Goal: Task Accomplishment & Management: Manage account settings

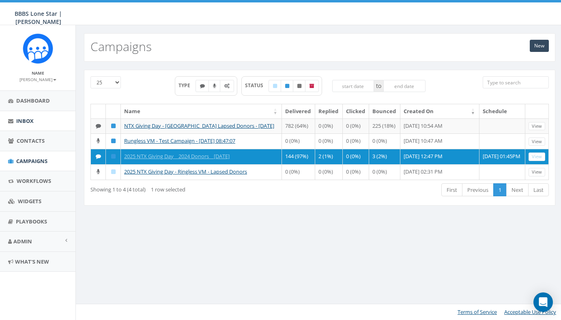
click at [30, 120] on span "Inbox" at bounding box center [24, 120] width 17 height 7
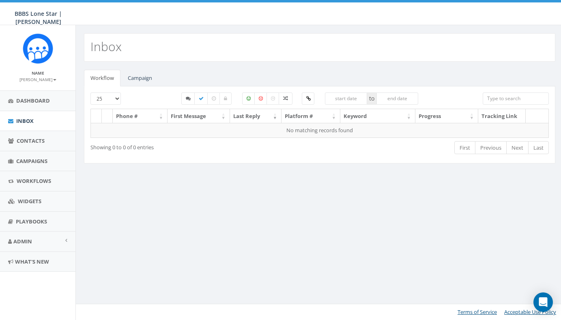
click at [41, 123] on link "Inbox" at bounding box center [37, 121] width 75 height 20
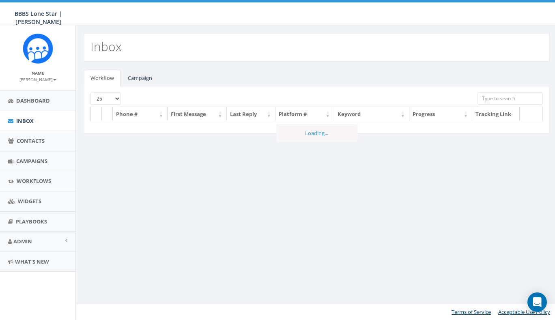
select select
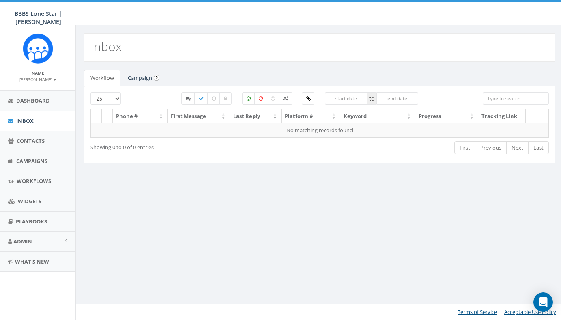
click at [137, 77] on link "Campaign" at bounding box center [139, 78] width 37 height 17
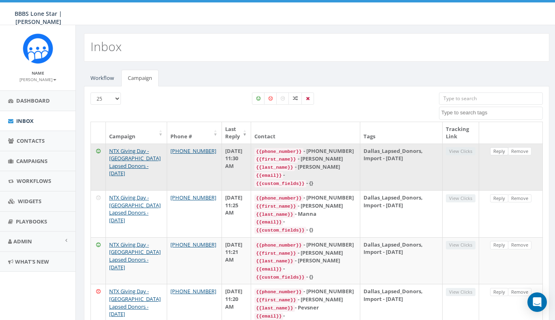
click at [497, 150] on link "Reply" at bounding box center [499, 151] width 18 height 9
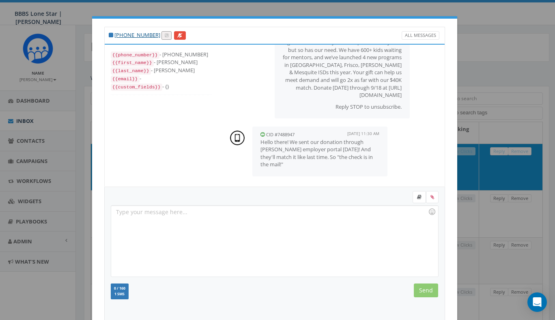
scroll to position [13, 0]
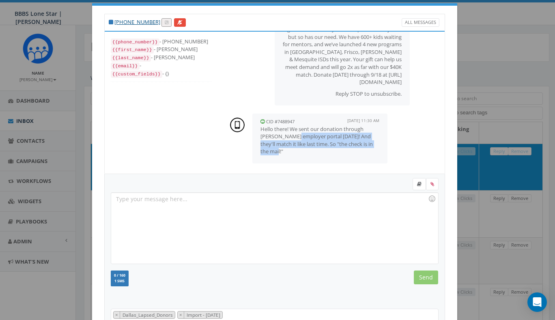
drag, startPoint x: 289, startPoint y: 136, endPoint x: 294, endPoint y: 150, distance: 14.2
click at [294, 150] on p "Hello there! We sent our donation through Tracy's employer portal yesterday! An…" at bounding box center [319, 140] width 119 height 30
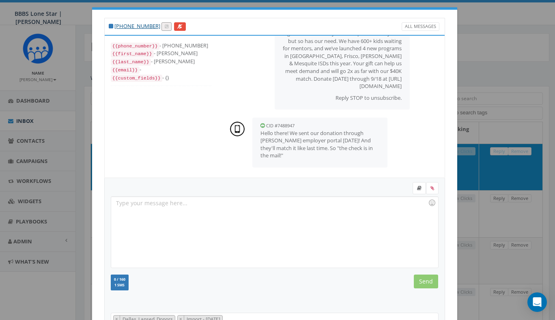
scroll to position [84, 0]
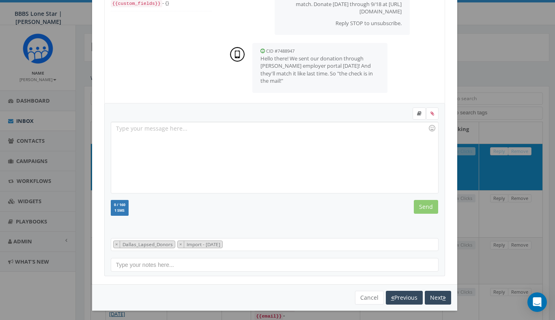
click at [282, 145] on div at bounding box center [274, 157] width 326 height 71
click at [428, 207] on input "Send" at bounding box center [426, 207] width 24 height 14
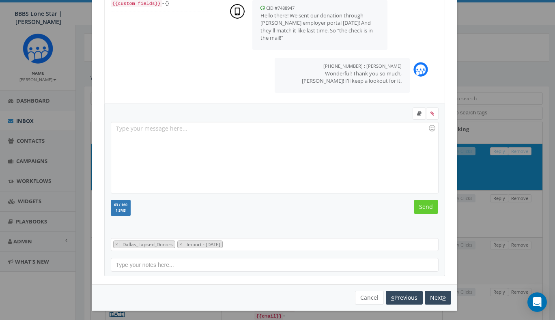
click at [476, 83] on div "+1 214-738-7889 All Messages {{phone_number}} - +12147387889 {{first_name}} - R…" at bounding box center [277, 160] width 555 height 320
click at [438, 298] on button "Next" at bounding box center [437, 298] width 26 height 14
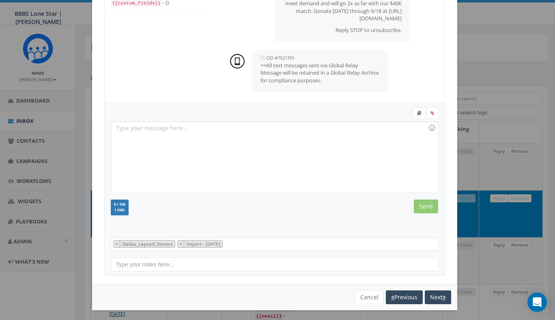
scroll to position [88, 0]
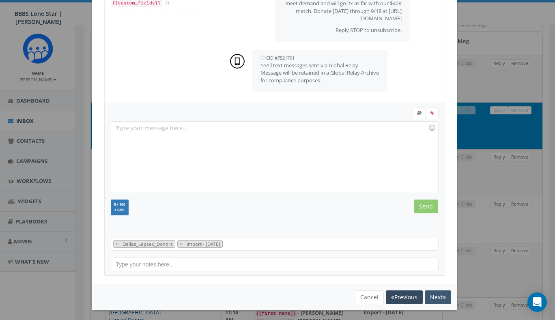
click at [433, 298] on button "Next" at bounding box center [437, 297] width 26 height 14
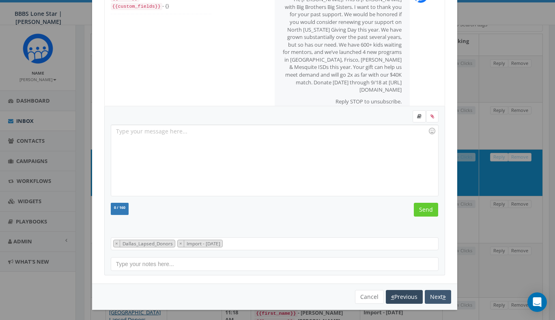
scroll to position [78, 0]
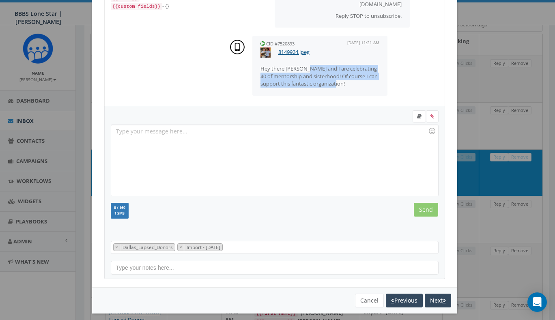
drag, startPoint x: 306, startPoint y: 70, endPoint x: 346, endPoint y: 84, distance: 43.1
click at [346, 84] on p "Hey there Andrew, Gail and I are celebrating 40 of mentorship and sisterhood! O…" at bounding box center [319, 76] width 119 height 23
click at [355, 85] on p "Hey there Andrew, Gail and I are celebrating 40 of mentorship and sisterhood! O…" at bounding box center [319, 76] width 119 height 23
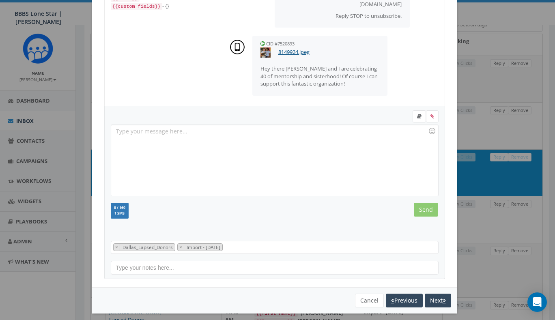
click at [295, 139] on div at bounding box center [274, 160] width 326 height 71
click at [290, 53] on link "8149924.jpeg" at bounding box center [293, 51] width 31 height 7
click at [262, 129] on div at bounding box center [274, 160] width 326 height 71
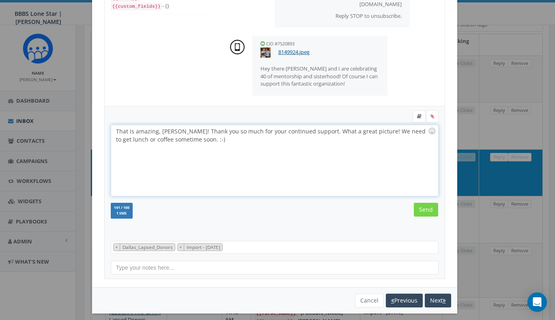
click at [422, 209] on input "Send" at bounding box center [426, 210] width 24 height 14
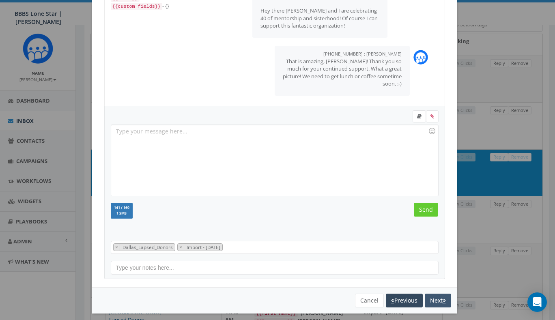
scroll to position [135, 0]
click at [434, 298] on button "Next" at bounding box center [437, 301] width 26 height 14
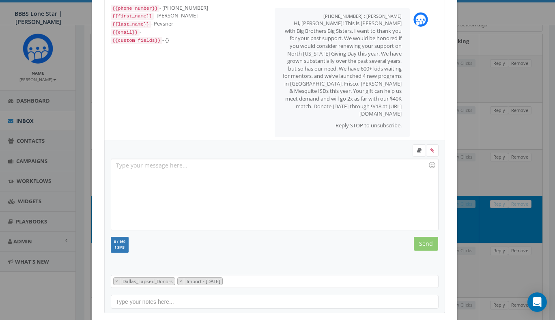
scroll to position [84, 0]
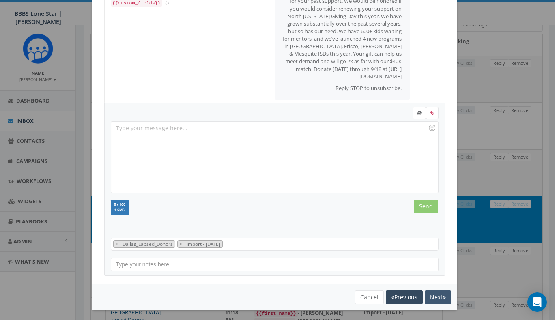
click at [432, 296] on button "Next" at bounding box center [437, 297] width 26 height 14
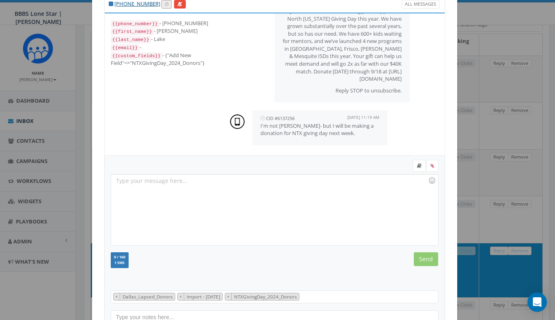
scroll to position [54, 0]
click at [319, 200] on div at bounding box center [274, 209] width 326 height 71
click at [141, 180] on div "I apologize! I will be sure to check our records." at bounding box center [274, 209] width 326 height 71
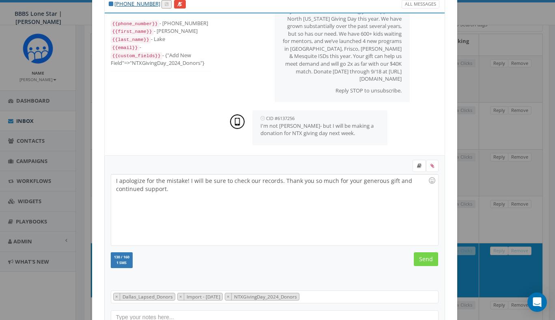
click at [425, 260] on input "Send" at bounding box center [426, 259] width 24 height 14
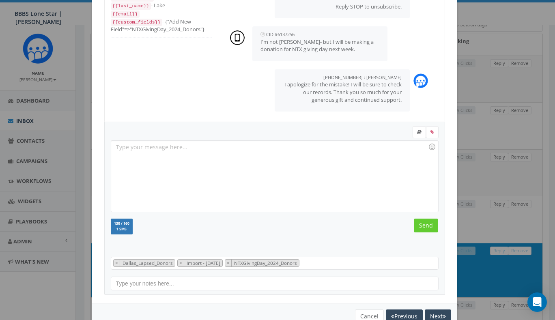
scroll to position [75, 0]
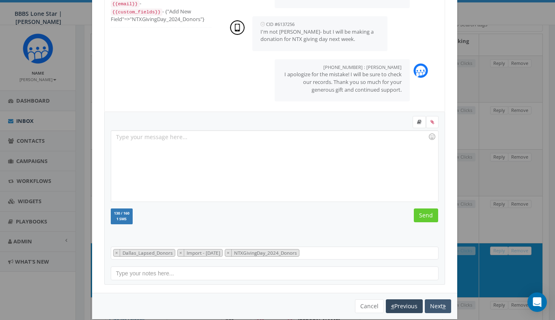
click at [429, 304] on button "Next" at bounding box center [437, 306] width 26 height 14
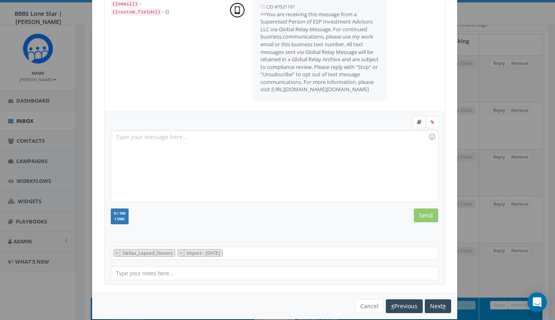
scroll to position [148, 0]
click at [430, 304] on button "Next" at bounding box center [437, 306] width 26 height 14
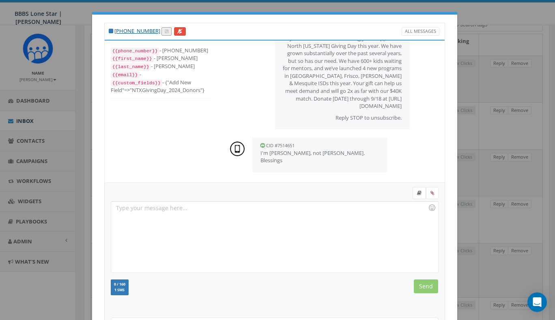
scroll to position [54, 0]
click at [287, 205] on div at bounding box center [274, 237] width 326 height 71
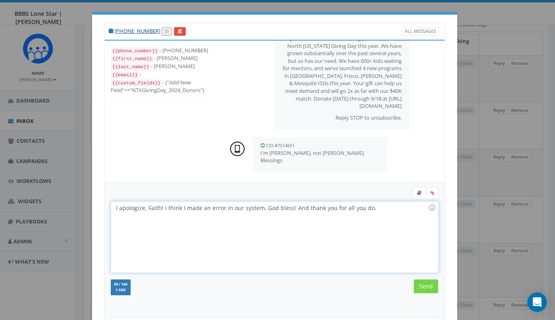
click at [427, 285] on input "Send" at bounding box center [426, 286] width 24 height 14
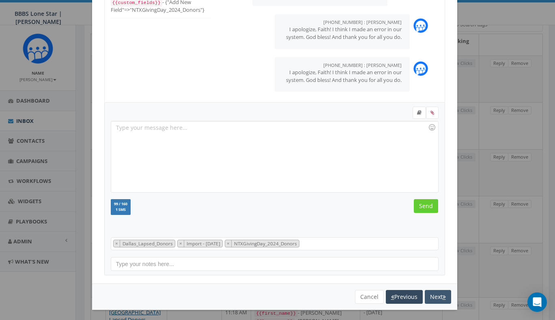
scroll to position [84, 0]
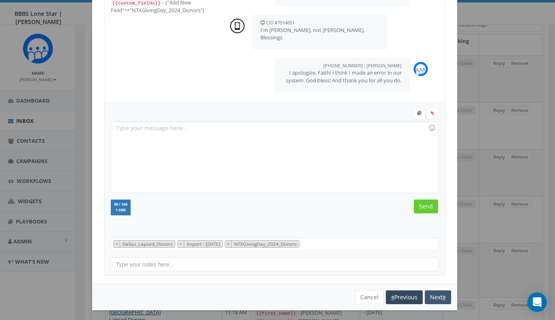
click at [436, 299] on button "Next" at bounding box center [437, 297] width 26 height 14
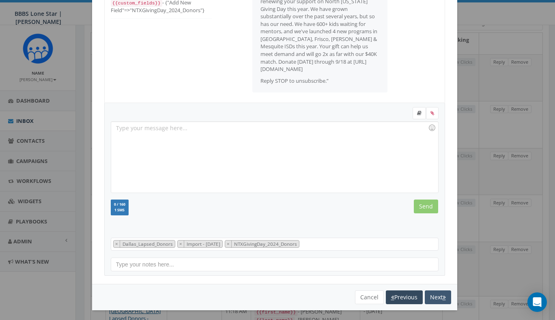
click at [436, 295] on button "Next" at bounding box center [437, 297] width 26 height 14
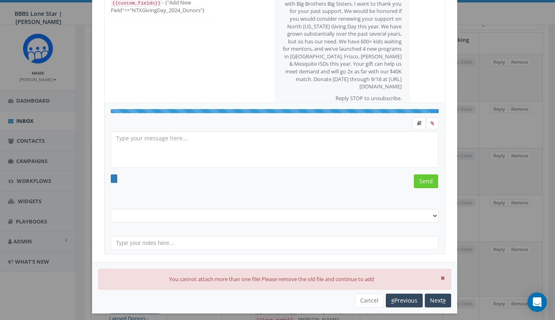
scroll to position [81, 0]
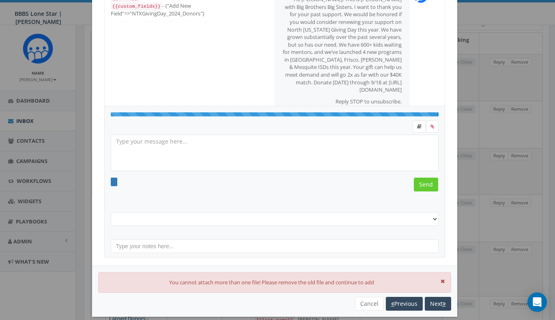
select select "Dallas_Lapsed_Donors"
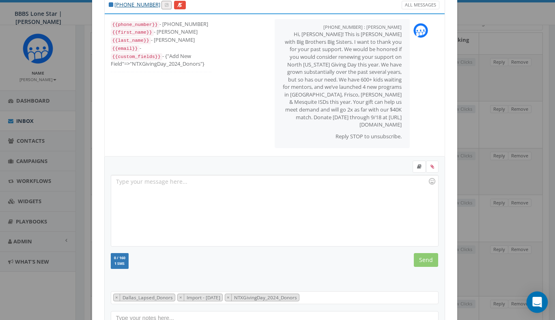
scroll to position [45, 0]
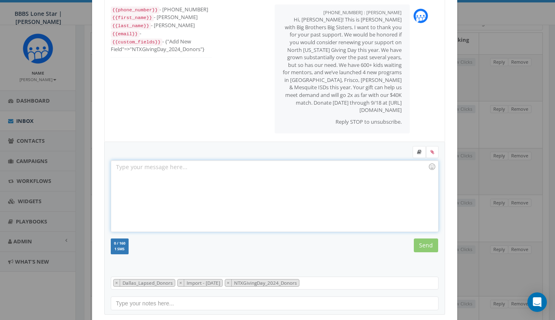
click at [199, 169] on div at bounding box center [274, 196] width 326 height 71
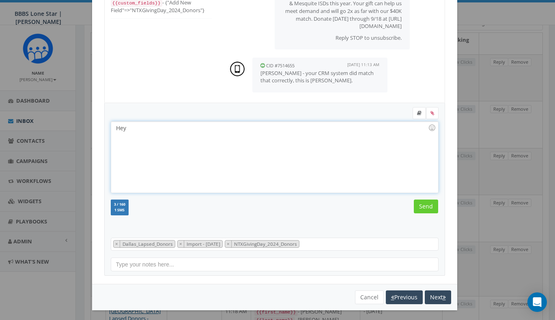
scroll to position [54, 0]
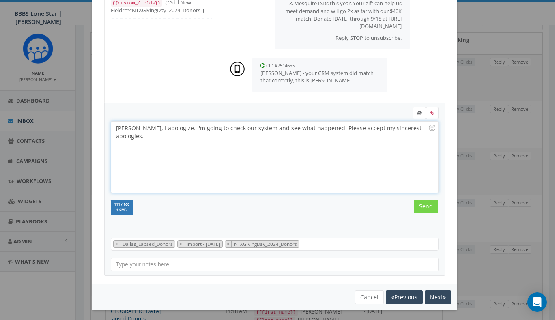
click at [424, 209] on input "Send" at bounding box center [426, 206] width 24 height 14
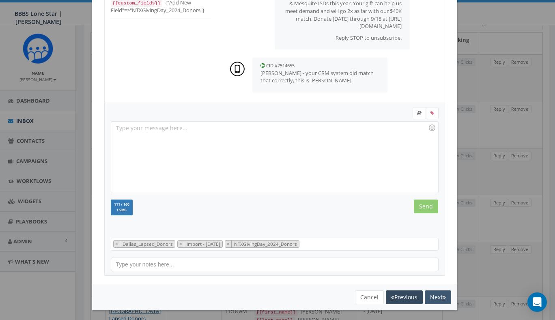
scroll to position [103, 0]
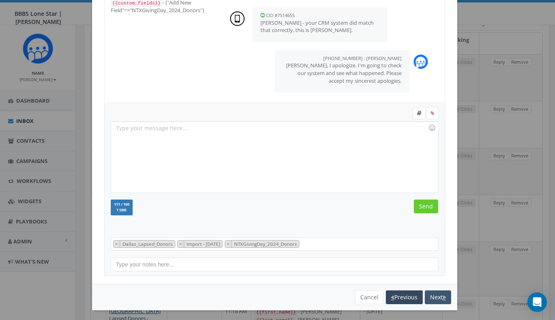
click at [431, 295] on button "Next" at bounding box center [437, 297] width 26 height 14
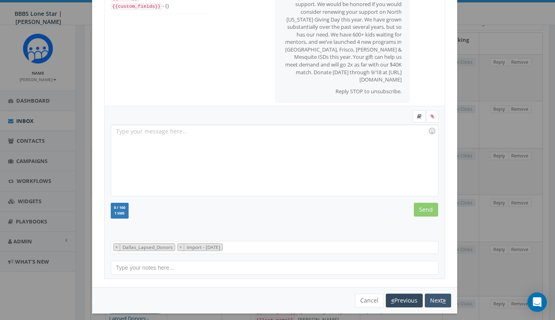
scroll to position [61, 0]
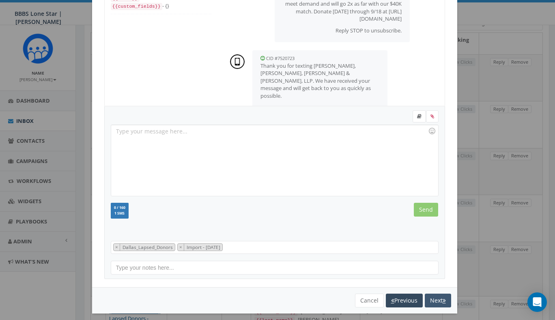
click at [431, 299] on button "Next" at bounding box center [437, 301] width 26 height 14
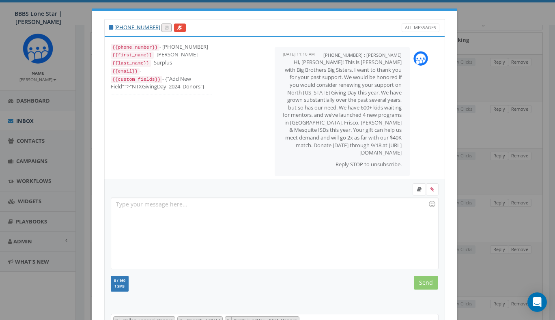
scroll to position [19, 0]
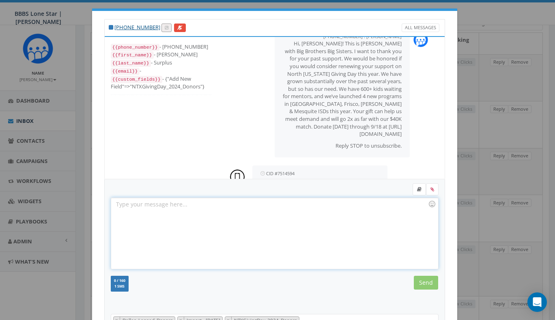
click at [209, 213] on div at bounding box center [274, 233] width 326 height 71
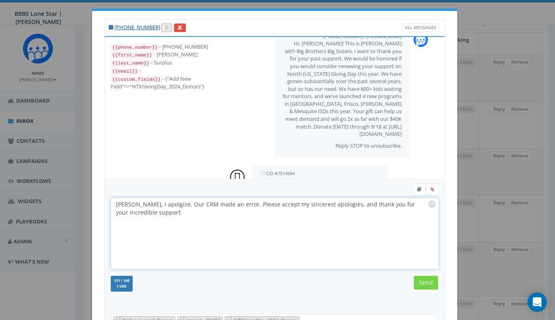
click at [420, 280] on input "Send" at bounding box center [426, 283] width 24 height 14
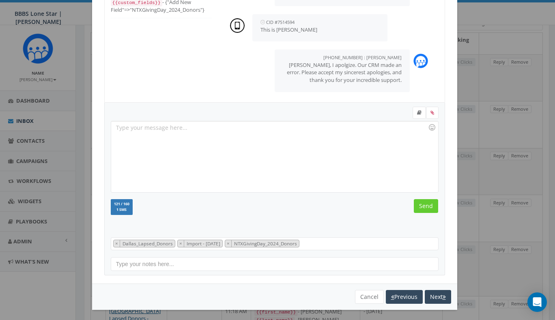
scroll to position [84, 0]
click at [431, 292] on button "Next" at bounding box center [437, 297] width 26 height 14
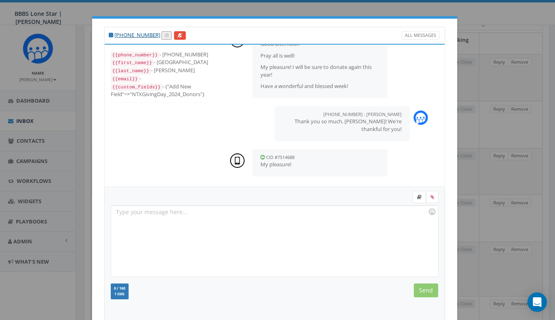
scroll to position [0, 0]
click at [128, 10] on div "+1 972-365-9685 All Messages {{phone_number}} - +19723659685 {{first_name}} - V…" at bounding box center [277, 160] width 555 height 320
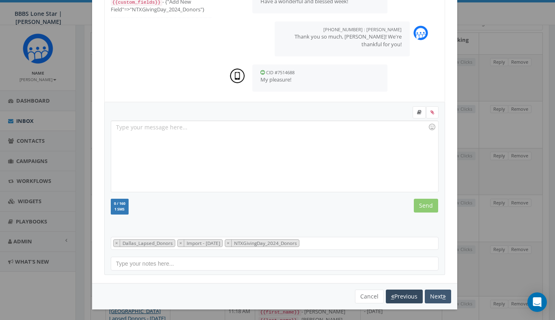
scroll to position [84, 0]
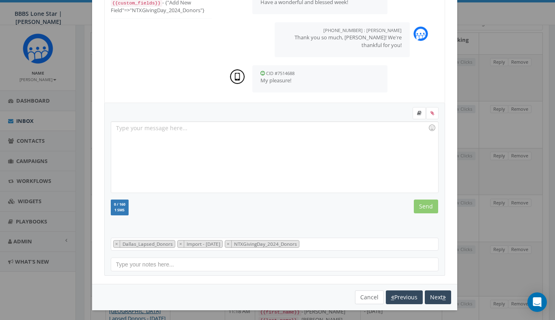
click at [361, 295] on button "Cancel" at bounding box center [369, 297] width 29 height 14
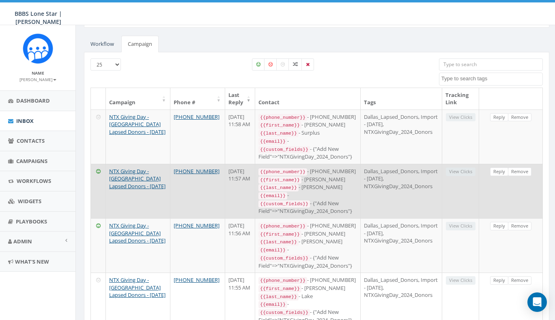
scroll to position [50, 0]
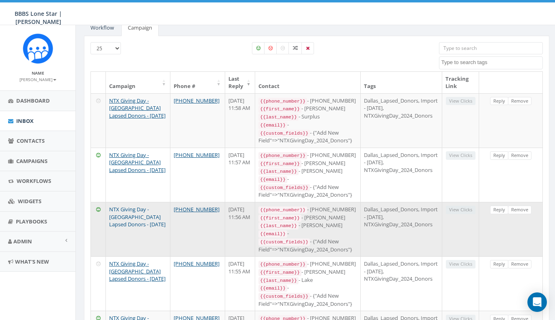
click at [153, 206] on link "NTX Giving Day - [GEOGRAPHIC_DATA] Lapsed Donors - [DATE]" at bounding box center [137, 217] width 56 height 22
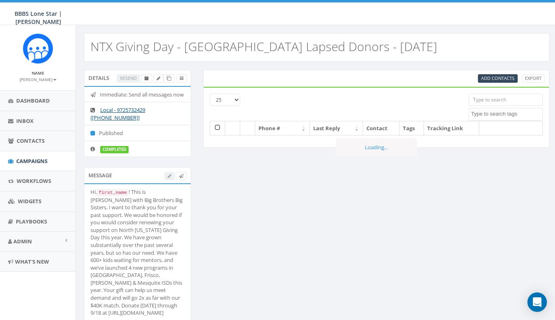
select select
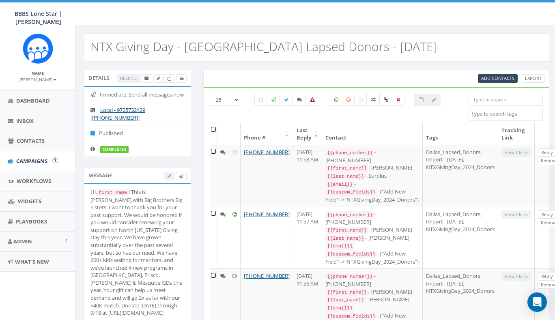
click at [27, 158] on span "Campaigns" at bounding box center [31, 160] width 31 height 7
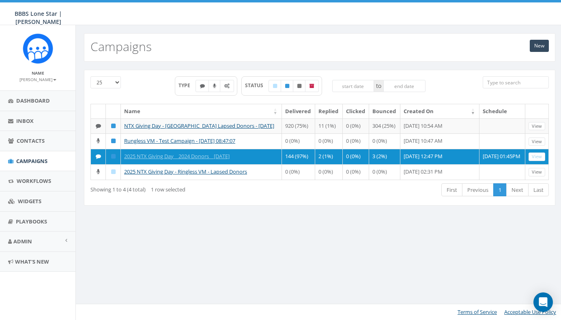
click at [237, 193] on div "Showing 1 to 4 (4 total) 1 row selected" at bounding box center [182, 187] width 184 height 11
click at [25, 157] on span "Campaigns" at bounding box center [31, 160] width 31 height 7
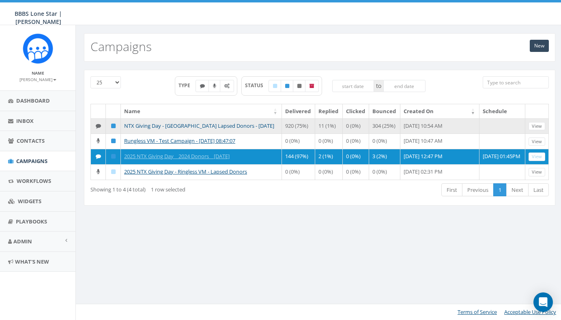
click at [202, 127] on link "NTX Giving Day - [GEOGRAPHIC_DATA] Lapsed Donors - [DATE]" at bounding box center [199, 125] width 150 height 7
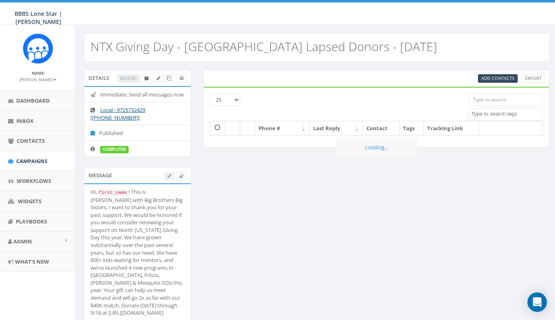
select select
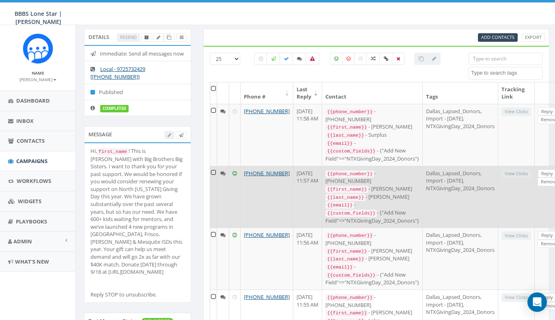
scroll to position [64, 0]
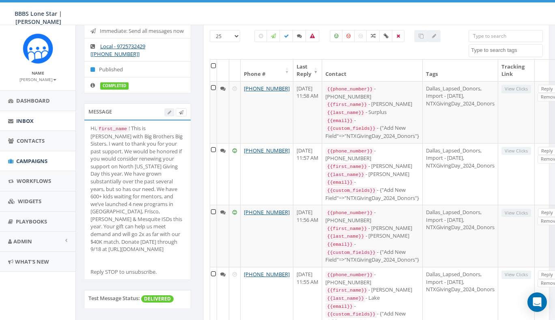
click at [30, 123] on link "Inbox" at bounding box center [37, 121] width 75 height 20
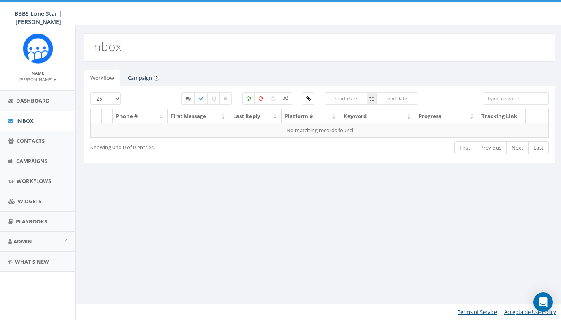
click at [138, 81] on link "Campaign" at bounding box center [139, 78] width 37 height 17
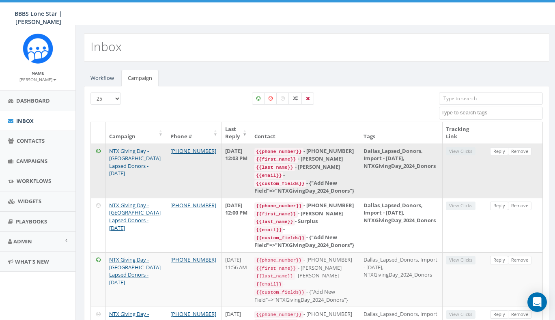
click at [133, 159] on link "NTX Giving Day - [GEOGRAPHIC_DATA] Lapsed Donors - [DATE]" at bounding box center [134, 162] width 51 height 30
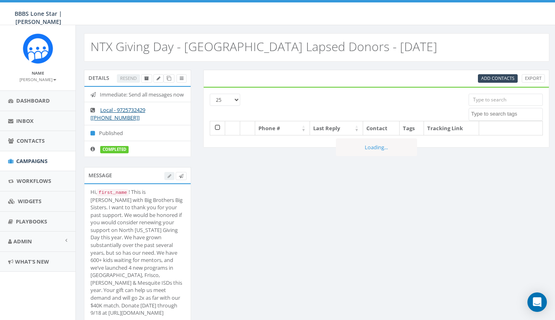
select select
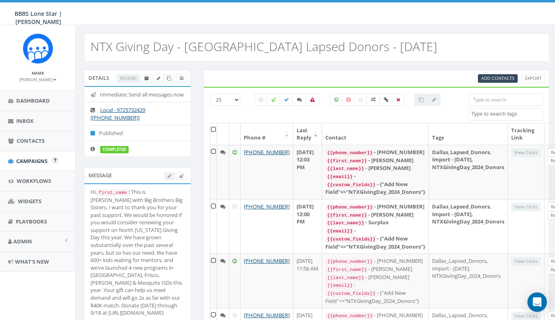
click at [35, 163] on span "Campaigns" at bounding box center [31, 160] width 31 height 7
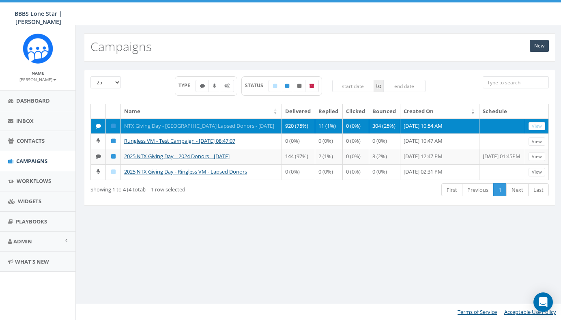
click at [163, 126] on link "NTX Giving Day - [GEOGRAPHIC_DATA] Lapsed Donors - [DATE]" at bounding box center [199, 125] width 150 height 7
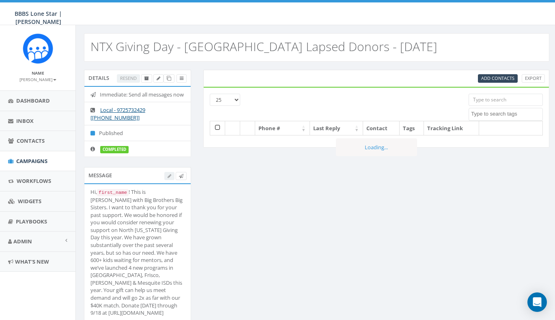
select select
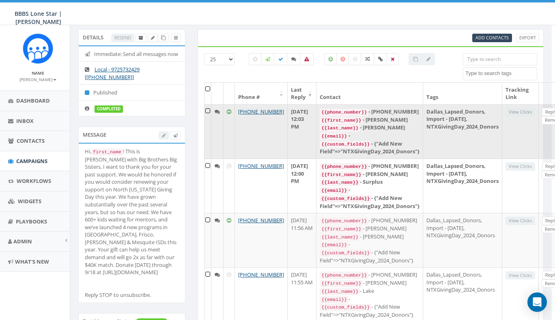
scroll to position [43, 6]
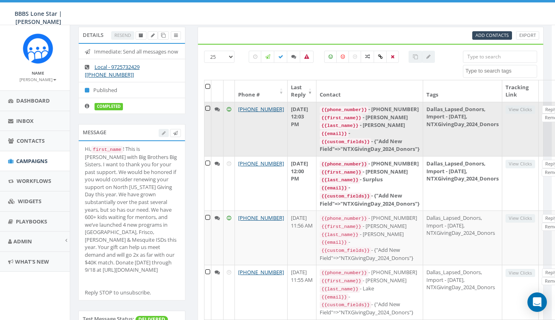
click at [287, 141] on td "[DATE] 12:03 PM" at bounding box center [301, 129] width 29 height 54
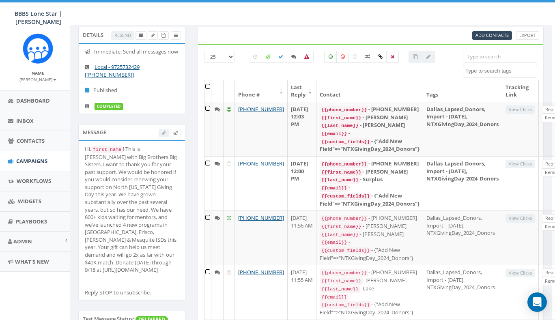
click at [38, 161] on span "Campaigns" at bounding box center [31, 160] width 31 height 7
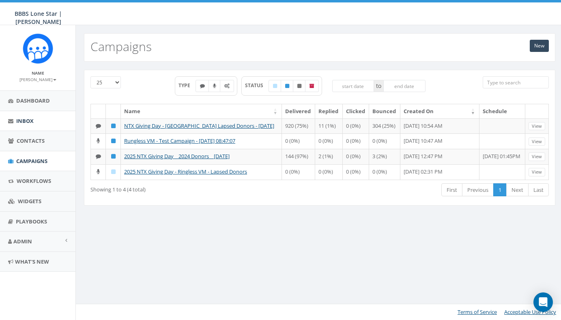
scroll to position [0, 0]
click at [38, 122] on link "Inbox" at bounding box center [37, 121] width 75 height 20
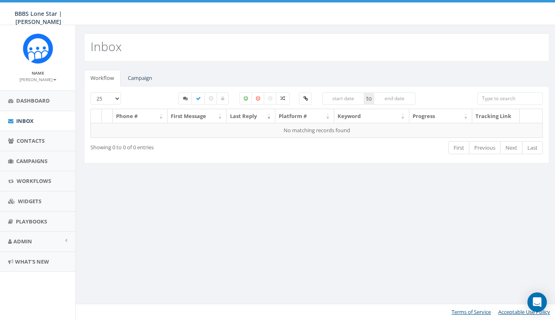
select select
click at [138, 83] on link "Campaign" at bounding box center [139, 78] width 37 height 17
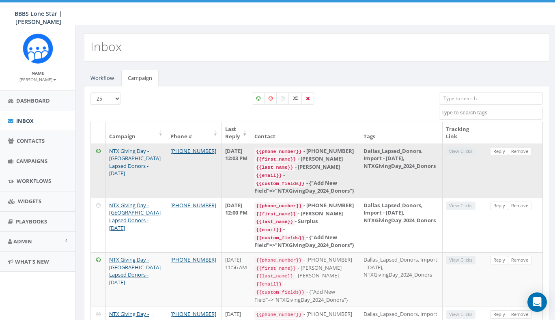
click at [139, 158] on link "NTX Giving Day - [GEOGRAPHIC_DATA] Lapsed Donors - [DATE]" at bounding box center [134, 162] width 51 height 30
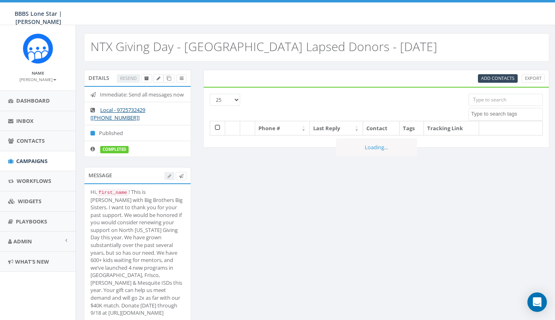
select select
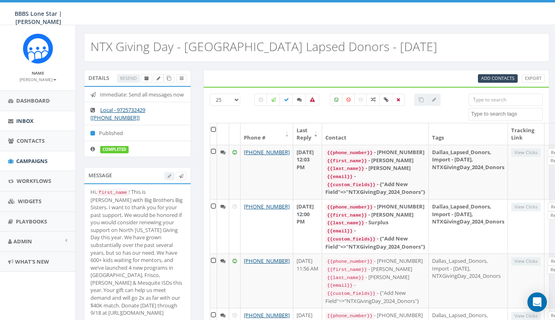
click at [24, 120] on span "Inbox" at bounding box center [24, 120] width 17 height 7
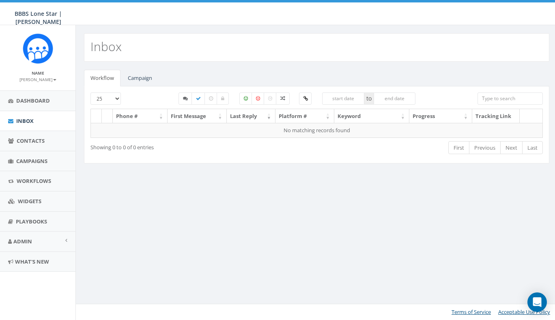
select select
click at [137, 79] on link "Campaign" at bounding box center [139, 78] width 37 height 17
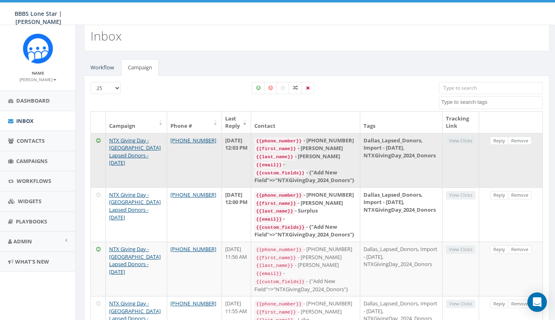
scroll to position [28, 0]
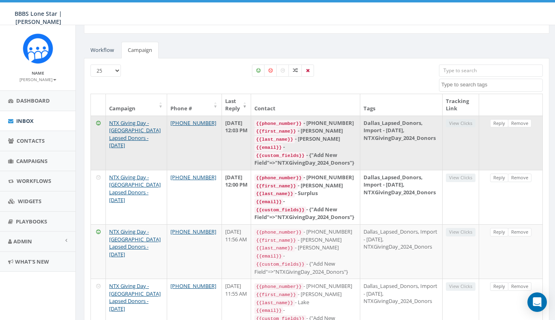
click at [304, 143] on div "{{email}} -" at bounding box center [305, 147] width 102 height 8
click at [500, 121] on link "Reply" at bounding box center [499, 123] width 18 height 9
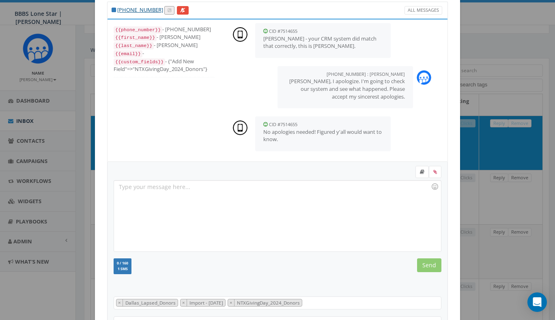
scroll to position [145, 0]
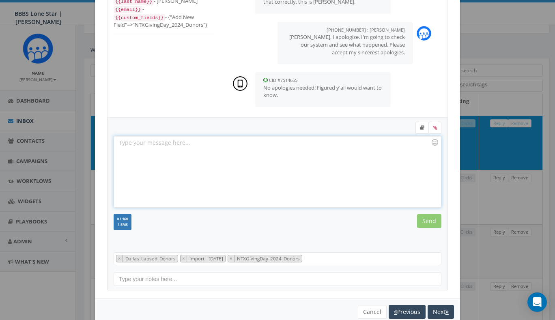
click at [225, 154] on div at bounding box center [277, 171] width 326 height 71
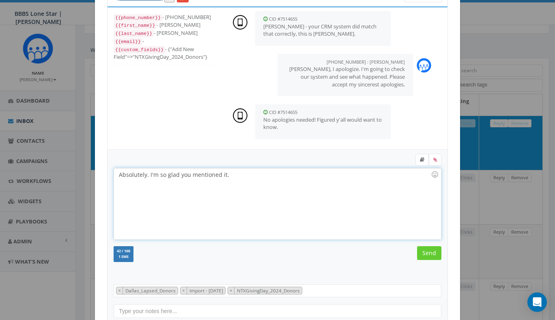
scroll to position [30, 0]
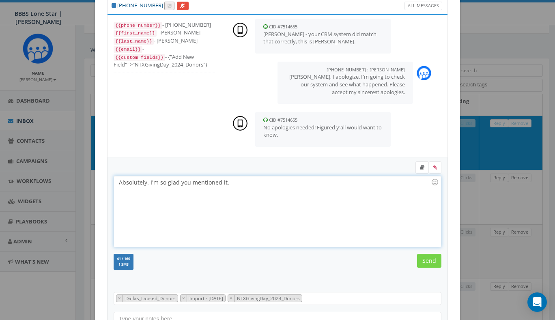
click at [422, 264] on input "Send" at bounding box center [429, 261] width 24 height 14
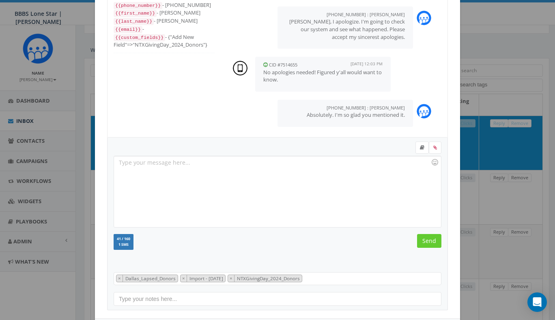
scroll to position [53, 0]
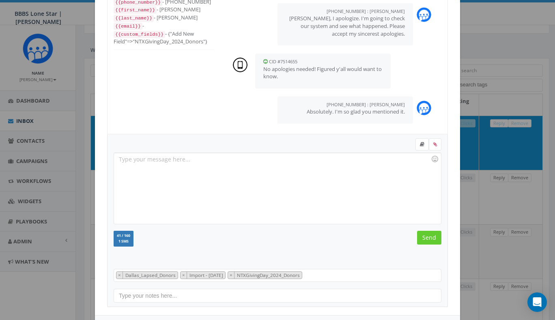
click at [471, 111] on div "+1 804-337-1397 All Messages {{phone_number}} - +18043371397 {{first_name}} - M…" at bounding box center [277, 160] width 555 height 320
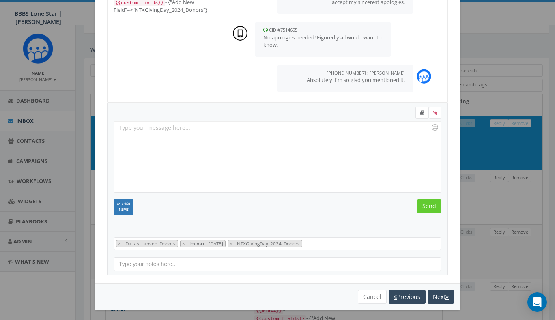
scroll to position [84, 0]
click at [367, 295] on button "Cancel" at bounding box center [372, 297] width 29 height 14
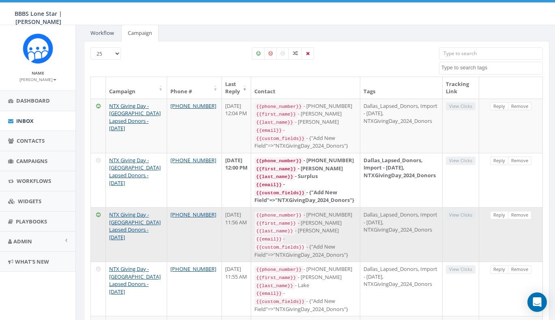
scroll to position [66, 0]
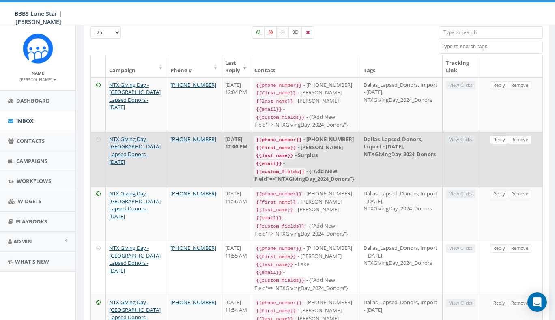
click at [500, 136] on link "Reply" at bounding box center [499, 139] width 18 height 9
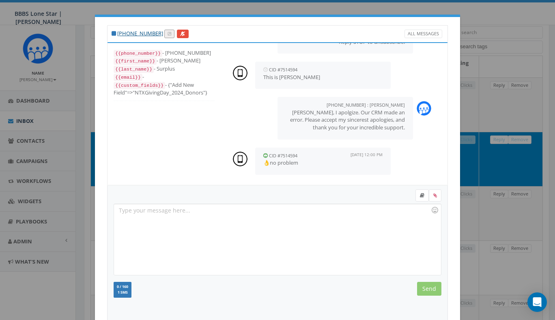
scroll to position [5, 0]
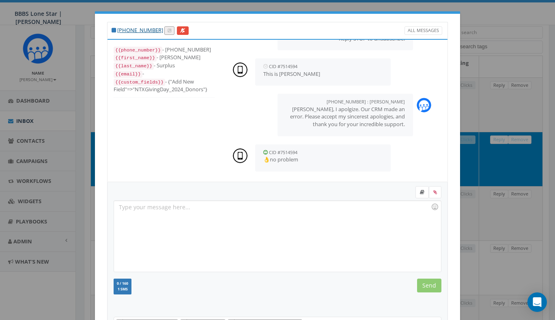
click at [492, 78] on div "+1 817-475-1085 All Messages {{phone_number}} - +18174751085 {{first_name}} - S…" at bounding box center [277, 160] width 555 height 320
click at [465, 120] on div "+1 817-475-1085 All Messages {{phone_number}} - +18174751085 {{first_name}} - S…" at bounding box center [277, 160] width 555 height 320
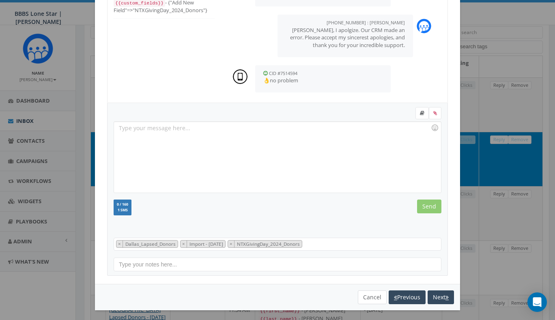
click at [371, 297] on button "Cancel" at bounding box center [372, 297] width 29 height 14
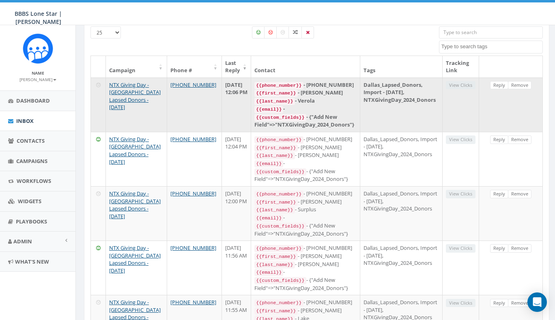
scroll to position [60, 0]
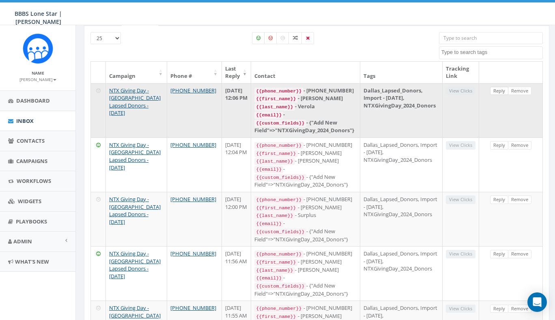
click at [496, 89] on link "Reply" at bounding box center [499, 91] width 18 height 9
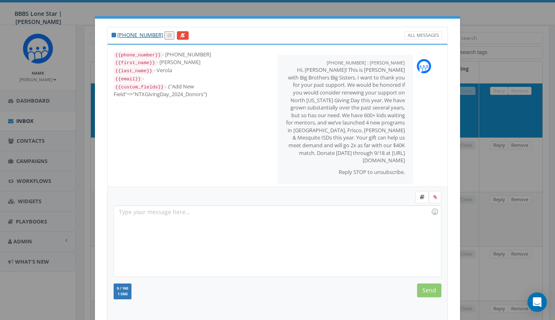
scroll to position [46, 0]
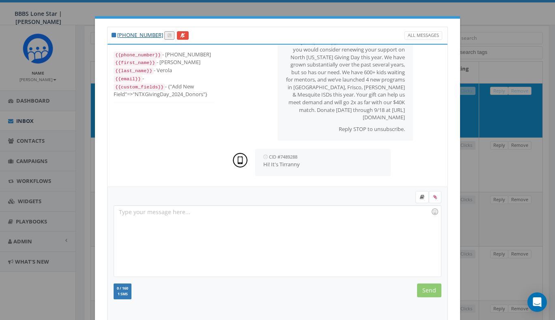
click at [271, 229] on div at bounding box center [277, 241] width 326 height 71
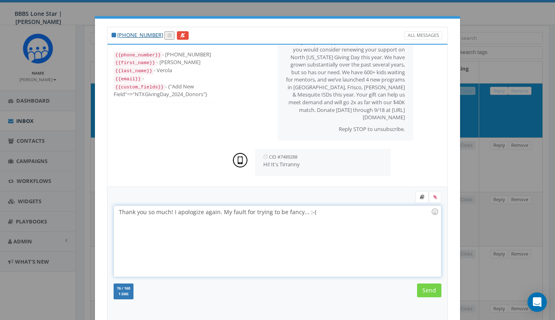
click at [430, 291] on input "Send" at bounding box center [429, 290] width 24 height 14
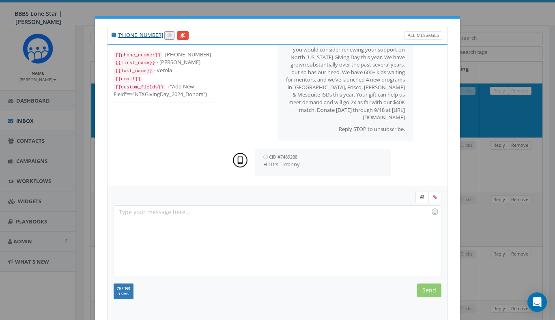
scroll to position [88, 0]
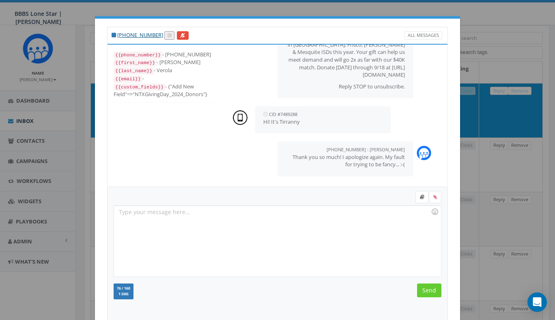
click at [459, 165] on div "+1 228-623-4653 All Messages {{phone_number}} - +12286234653 {{first_name}} - M…" at bounding box center [277, 160] width 555 height 320
click at [467, 152] on div "+1 228-623-4653 All Messages {{phone_number}} - +12286234653 {{first_name}} - M…" at bounding box center [277, 160] width 555 height 320
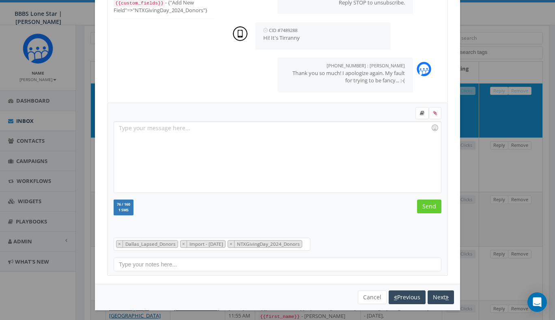
scroll to position [137, 0]
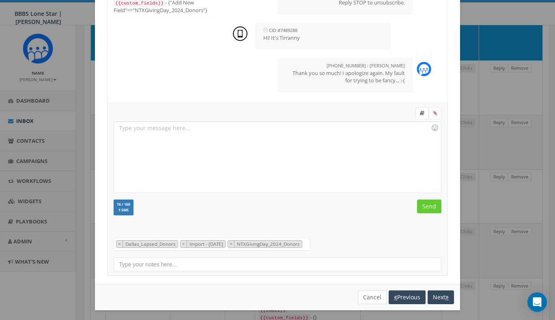
click at [370, 297] on button "Cancel" at bounding box center [372, 297] width 29 height 14
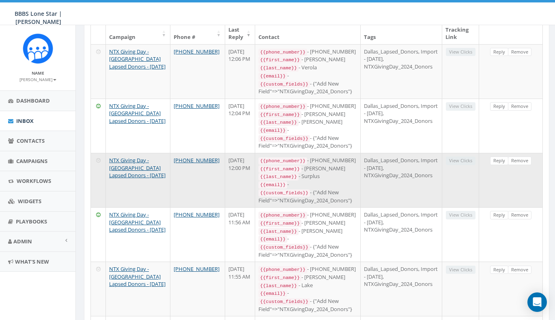
scroll to position [0, 0]
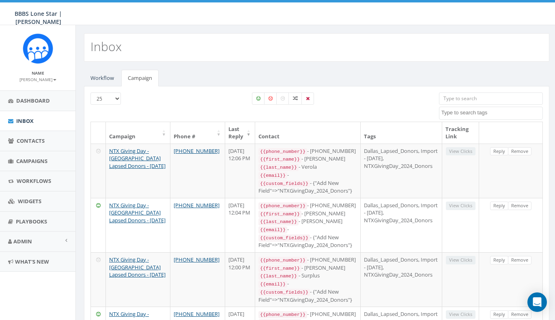
click at [30, 120] on span "Inbox" at bounding box center [24, 120] width 17 height 7
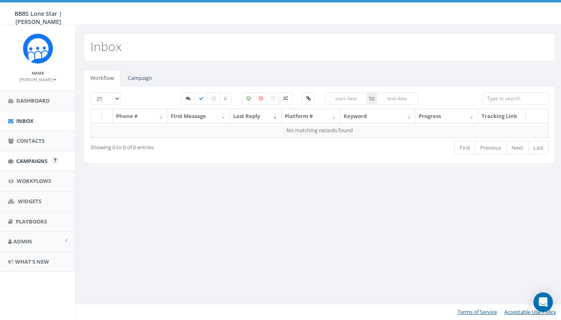
click at [27, 155] on link "Campaigns" at bounding box center [37, 161] width 75 height 20
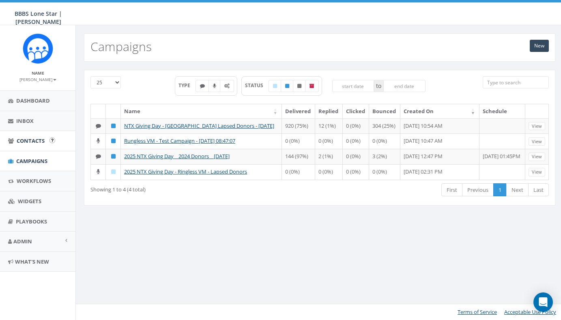
click at [29, 137] on span "Contacts" at bounding box center [31, 140] width 28 height 7
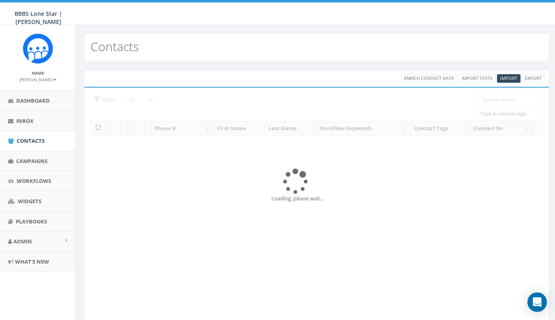
select select
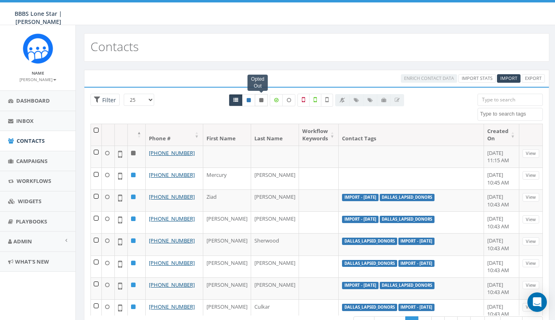
click at [260, 98] on icon at bounding box center [261, 100] width 4 height 5
radio input "true"
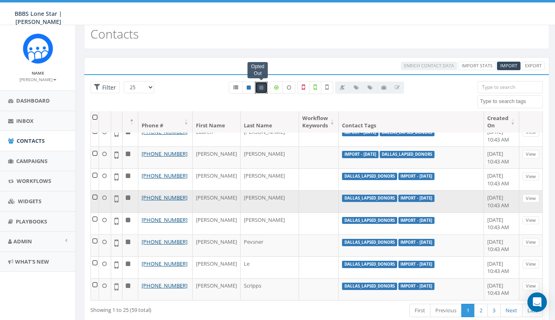
scroll to position [36, 0]
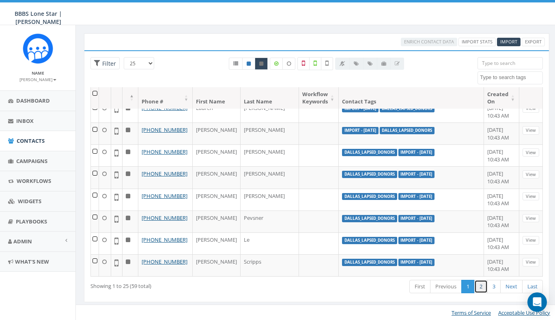
click at [479, 287] on link "2" at bounding box center [480, 286] width 13 height 13
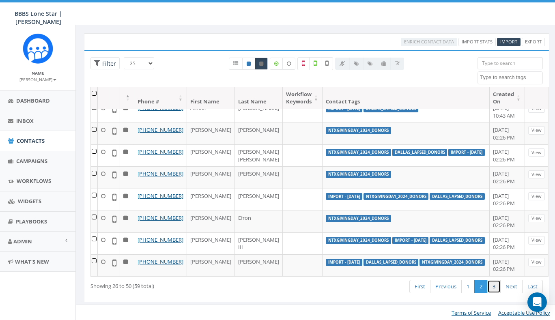
click at [492, 287] on link "3" at bounding box center [493, 286] width 13 height 13
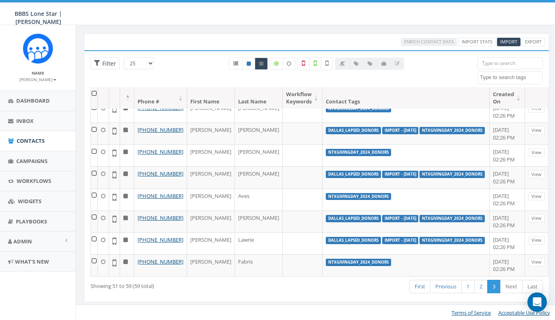
scroll to position [92, 0]
click at [482, 287] on link "2" at bounding box center [480, 286] width 13 height 13
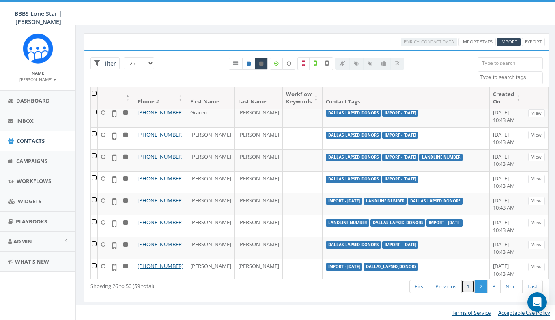
click at [468, 288] on link "1" at bounding box center [467, 286] width 13 height 13
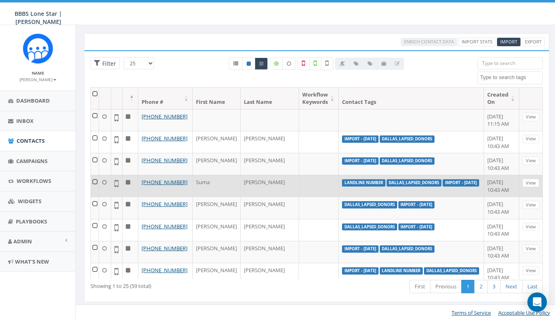
scroll to position [0, 0]
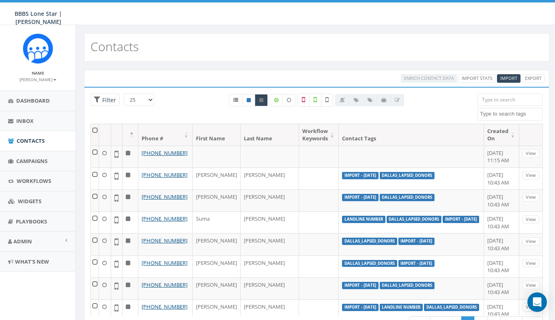
click at [375, 44] on div "Contacts" at bounding box center [316, 47] width 465 height 28
click at [31, 95] on link "Dashboard" at bounding box center [37, 101] width 75 height 20
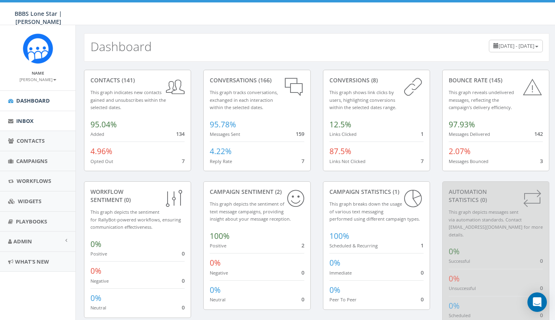
click at [34, 122] on link "Inbox" at bounding box center [37, 121] width 75 height 20
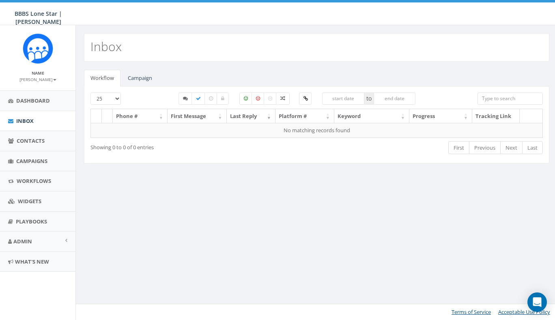
select select
click at [141, 79] on link "Campaign" at bounding box center [139, 78] width 37 height 17
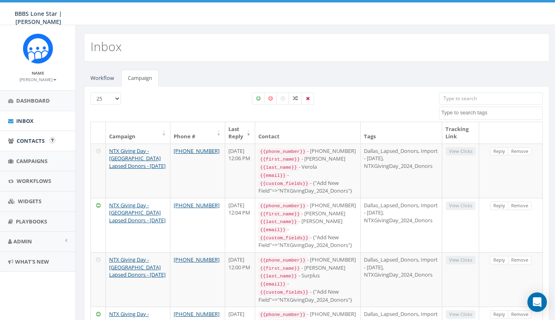
click at [30, 142] on span "Contacts" at bounding box center [31, 140] width 28 height 7
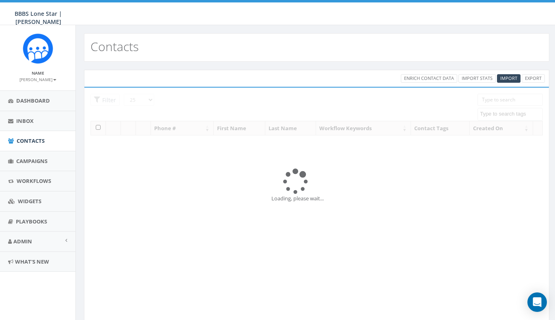
select select
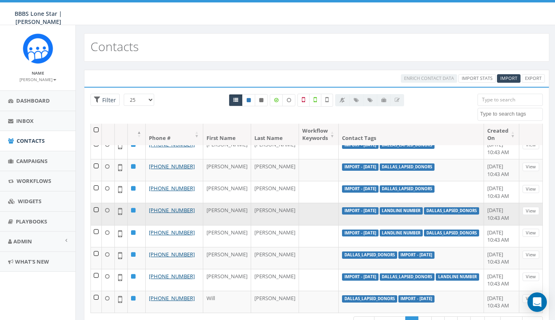
scroll to position [474, 0]
click at [98, 225] on td at bounding box center [96, 214] width 11 height 22
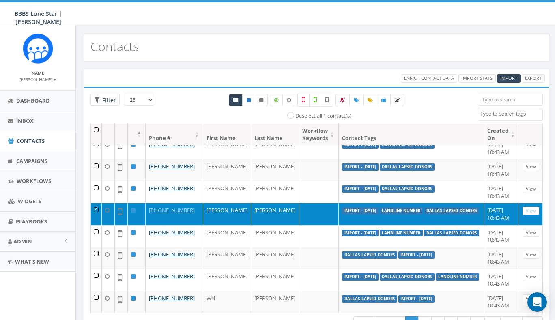
click at [99, 225] on td at bounding box center [96, 214] width 11 height 22
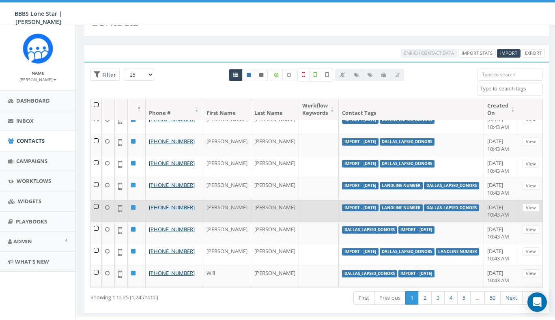
scroll to position [36, 0]
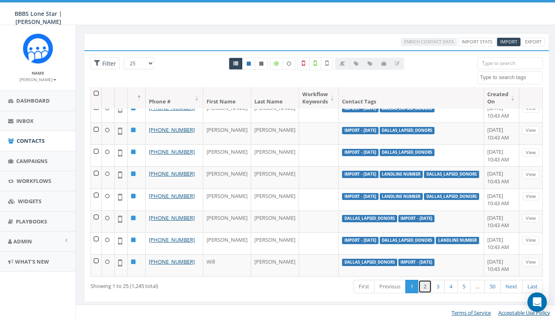
click at [424, 285] on link "2" at bounding box center [424, 286] width 13 height 13
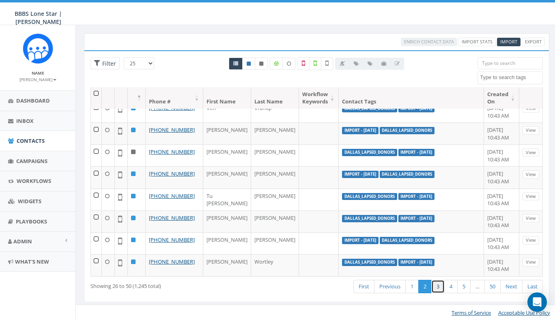
click at [438, 287] on link "3" at bounding box center [437, 286] width 13 height 13
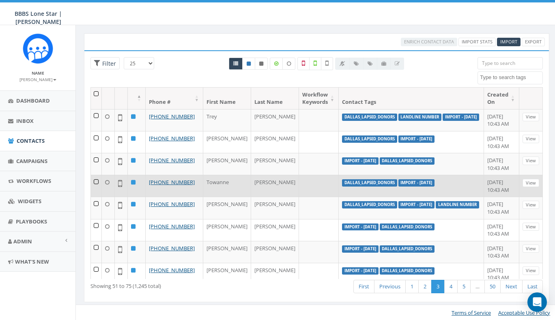
scroll to position [0, 0]
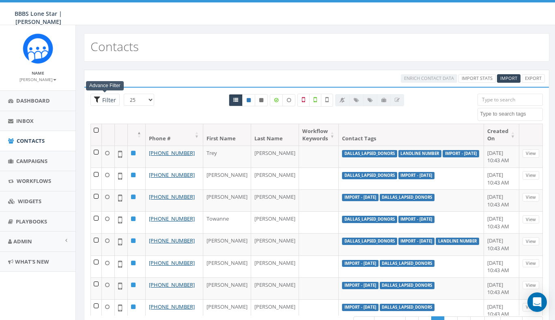
click at [107, 102] on span "Filter" at bounding box center [108, 100] width 16 height 8
radio input "true"
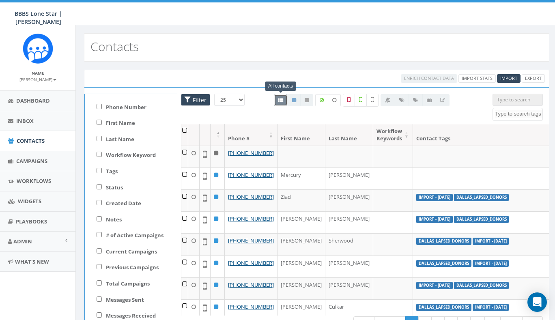
click at [100, 170] on input "Tags" at bounding box center [98, 170] width 5 height 5
checkbox input "true"
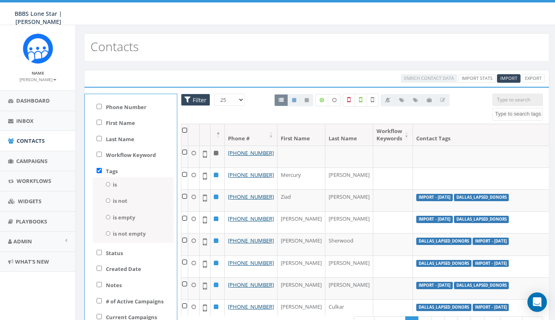
click at [107, 182] on input "is" at bounding box center [107, 184] width 5 height 4
radio input "true"
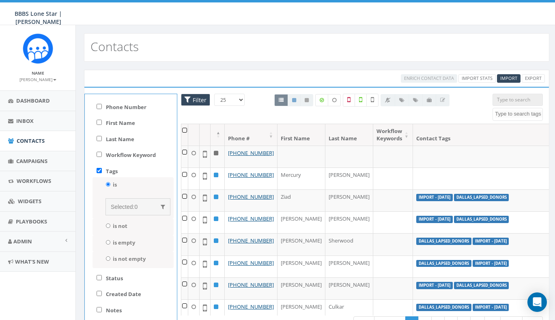
click at [135, 204] on span "0" at bounding box center [135, 207] width 3 height 6
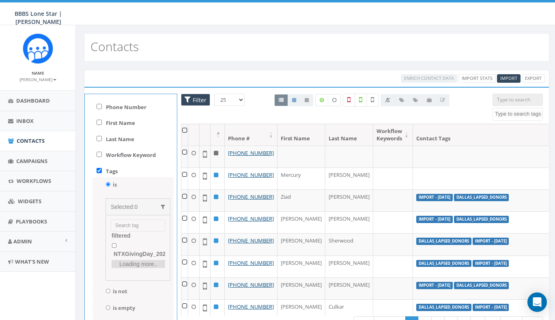
scroll to position [25, 0]
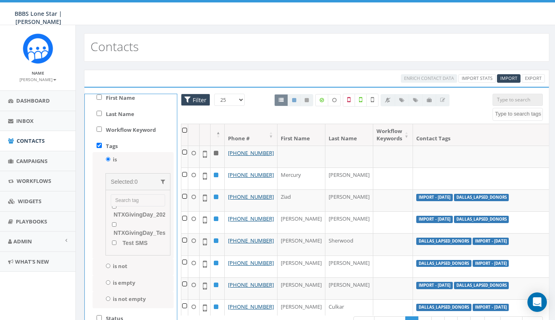
click at [114, 208] on input "NTXGivingDay_2024_Donors" at bounding box center [113, 206] width 5 height 4
checkbox input "true"
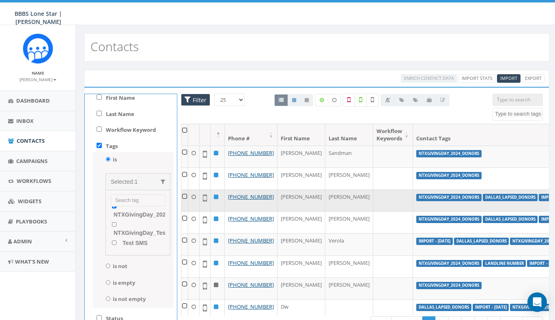
click at [325, 211] on td "[PERSON_NAME]" at bounding box center [349, 200] width 48 height 22
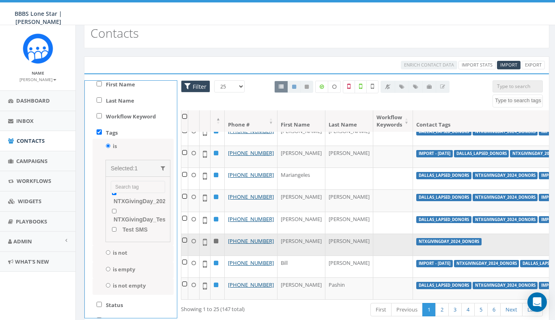
scroll to position [36, 0]
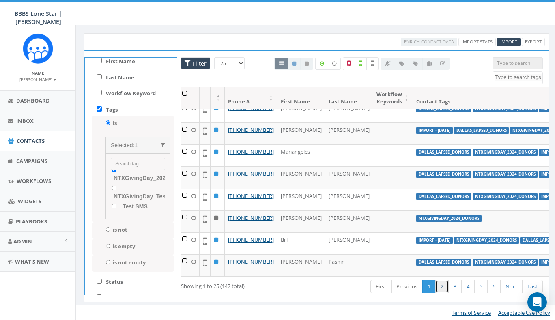
click at [440, 287] on link "2" at bounding box center [441, 286] width 13 height 13
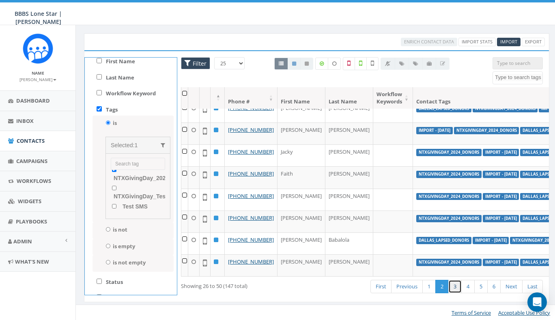
click at [453, 286] on link "3" at bounding box center [454, 286] width 13 height 13
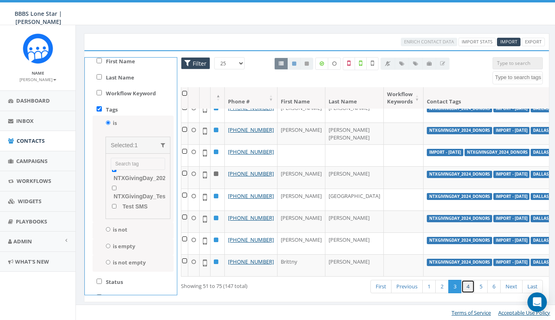
click at [467, 286] on link "4" at bounding box center [467, 286] width 13 height 13
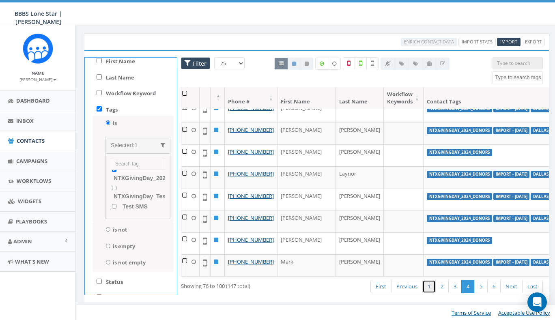
click at [429, 286] on link "1" at bounding box center [428, 286] width 13 height 13
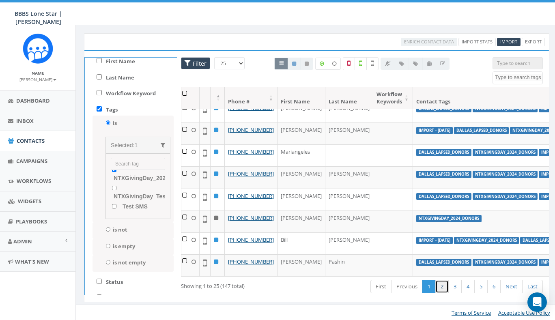
click at [441, 289] on link "2" at bounding box center [441, 286] width 13 height 13
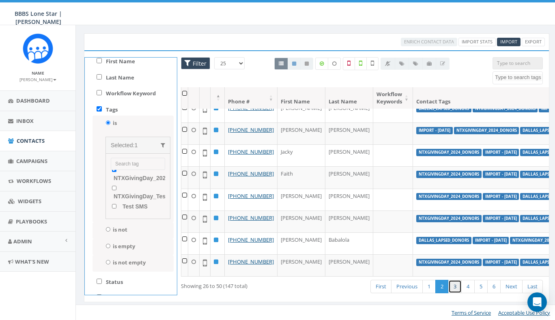
click at [453, 284] on link "3" at bounding box center [454, 286] width 13 height 13
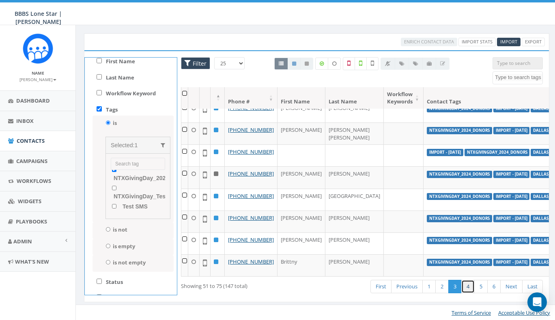
click at [469, 287] on link "4" at bounding box center [467, 286] width 13 height 13
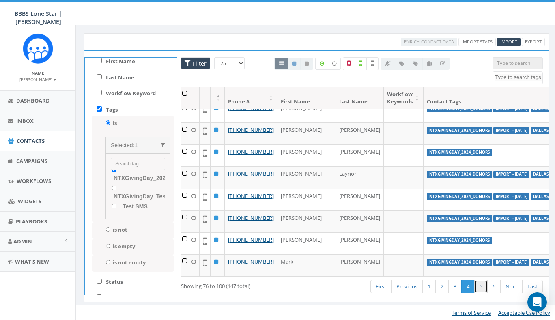
click at [483, 286] on link "5" at bounding box center [480, 286] width 13 height 13
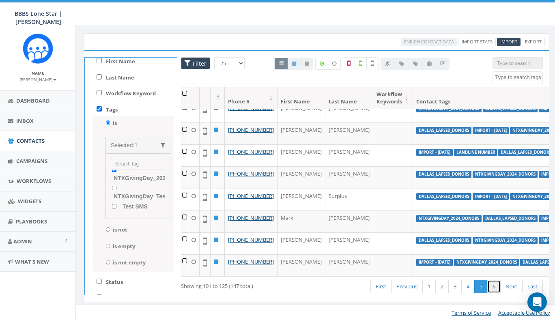
click at [496, 284] on link "6" at bounding box center [493, 286] width 13 height 13
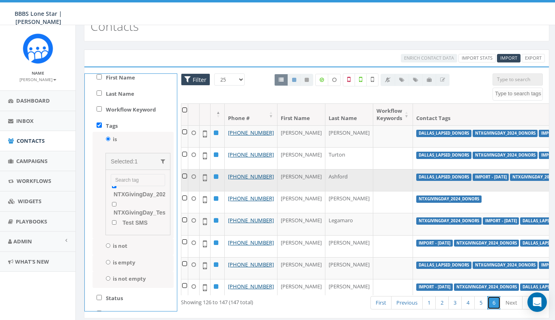
scroll to position [6, 0]
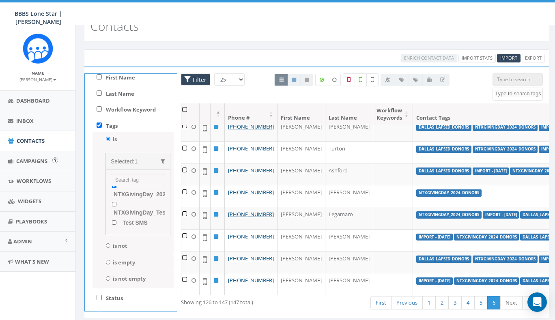
click at [30, 139] on span "Contacts" at bounding box center [31, 140] width 28 height 7
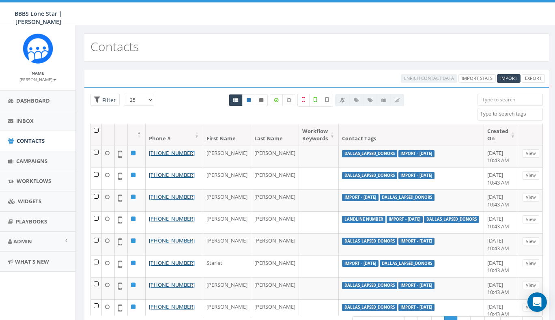
select select
click at [113, 101] on span "Filter" at bounding box center [108, 100] width 16 height 8
radio input "true"
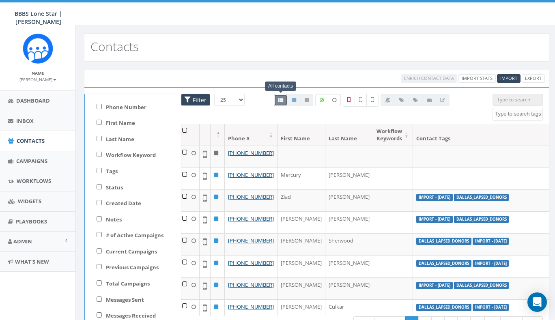
click at [98, 172] on input "Tags" at bounding box center [98, 170] width 5 height 5
checkbox input "true"
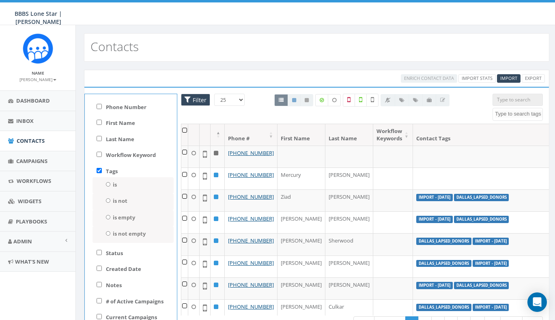
click at [107, 183] on input "is" at bounding box center [107, 184] width 5 height 4
radio input "true"
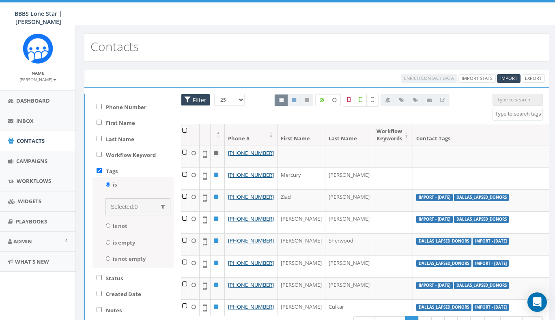
click at [134, 205] on span "0" at bounding box center [135, 207] width 3 height 6
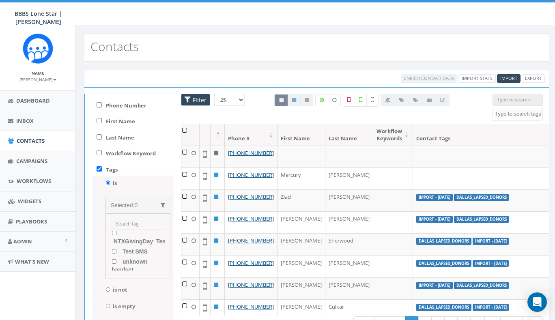
scroll to position [80, 0]
click at [115, 225] on input "NTXGivingDay_2024_Donors" at bounding box center [113, 223] width 5 height 4
checkbox input "true"
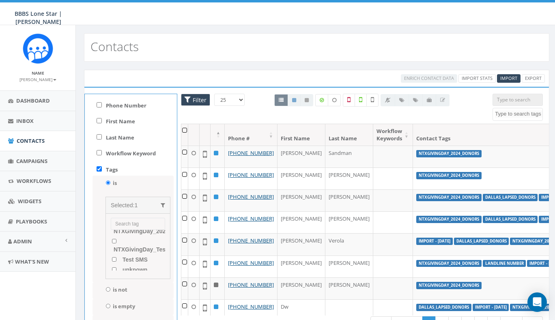
click at [265, 73] on div "Enrich Contact Data Import Stats Import Export" at bounding box center [316, 78] width 465 height 17
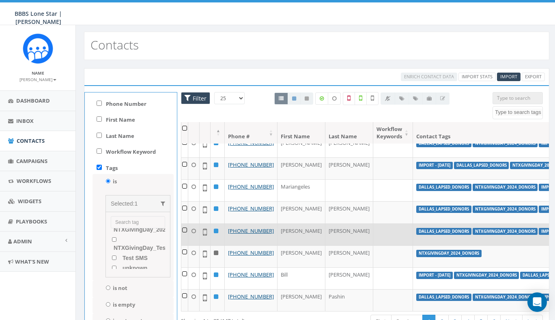
scroll to position [36, 0]
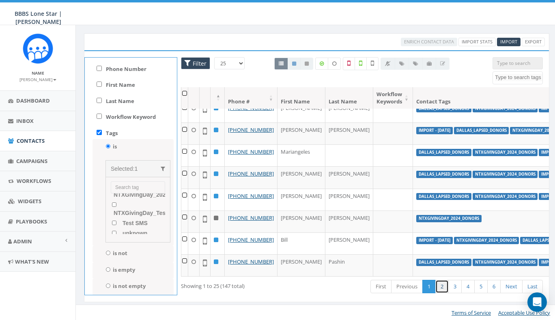
click at [443, 286] on link "2" at bounding box center [441, 286] width 13 height 13
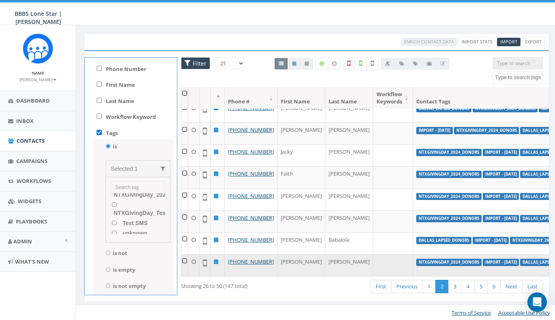
scroll to position [558, 0]
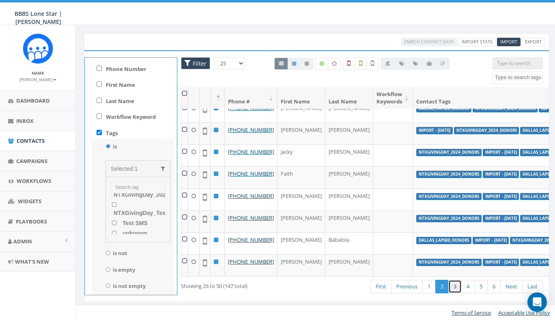
click at [456, 287] on link "3" at bounding box center [454, 286] width 13 height 13
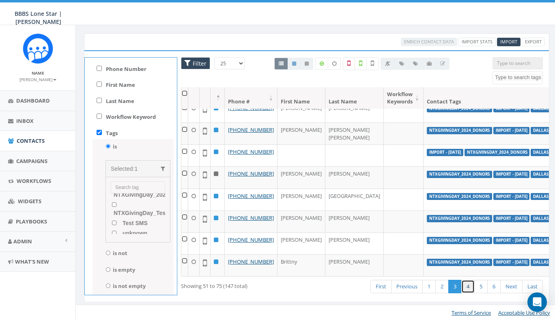
click at [471, 289] on link "4" at bounding box center [467, 286] width 13 height 13
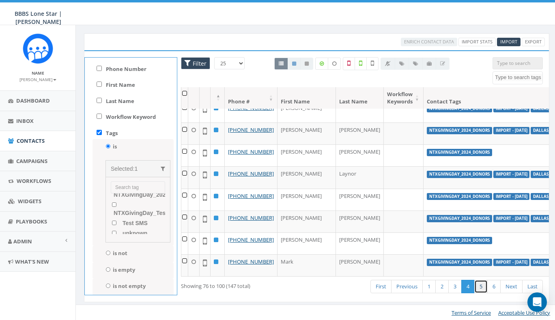
click at [479, 288] on link "5" at bounding box center [480, 286] width 13 height 13
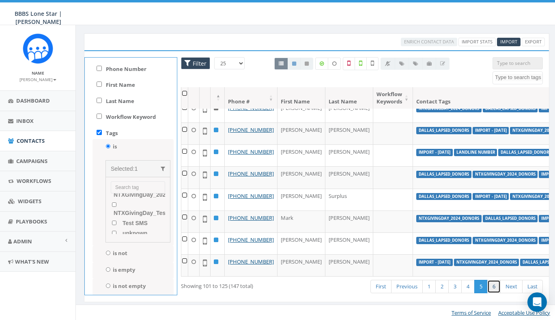
click at [487, 289] on link "6" at bounding box center [493, 286] width 13 height 13
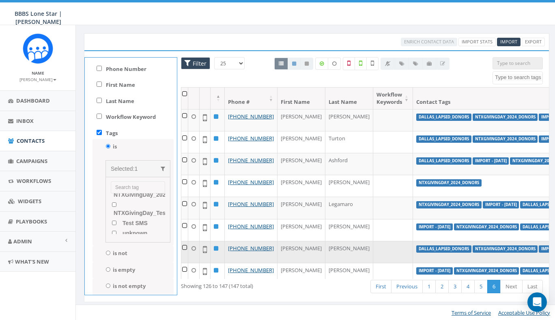
scroll to position [0, 0]
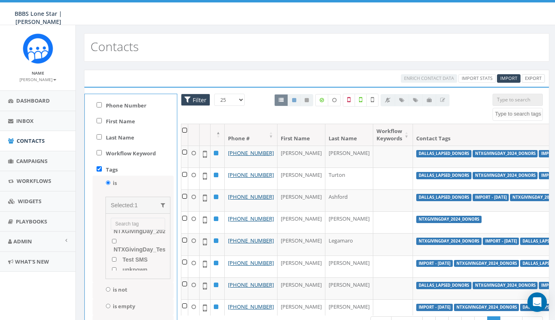
click at [528, 77] on link "Export" at bounding box center [532, 78] width 23 height 9
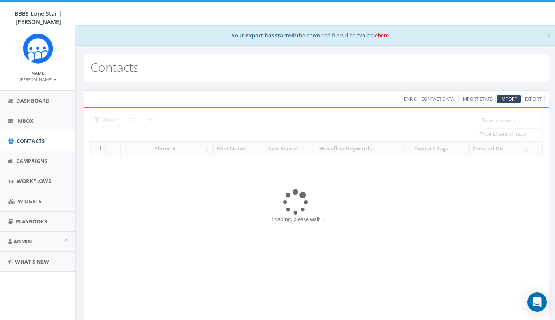
select select
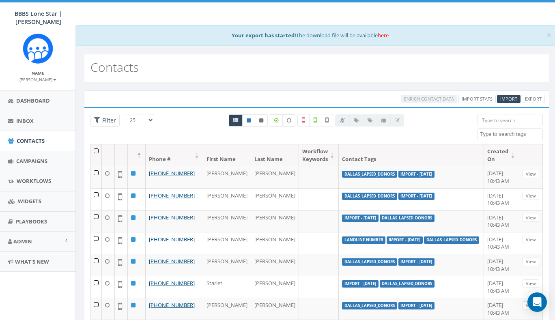
click at [97, 150] on th at bounding box center [96, 154] width 11 height 21
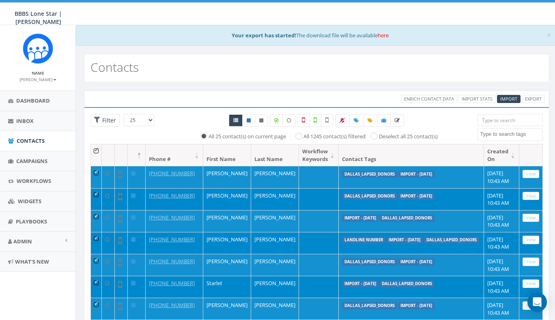
click at [303, 134] on label "All 1245 contact(s) filtered" at bounding box center [334, 137] width 62 height 8
click at [298, 134] on input "All 1245 contact(s) filtered" at bounding box center [300, 135] width 5 height 5
radio input "true"
click at [96, 151] on th at bounding box center [96, 154] width 11 height 21
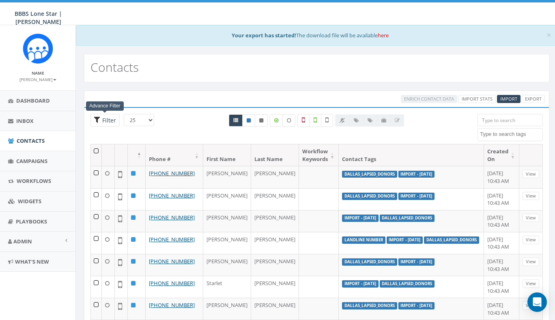
click at [107, 122] on span "Filter" at bounding box center [108, 120] width 16 height 8
radio input "true"
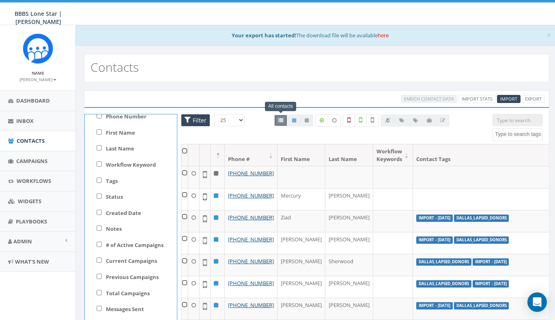
scroll to position [29, 0]
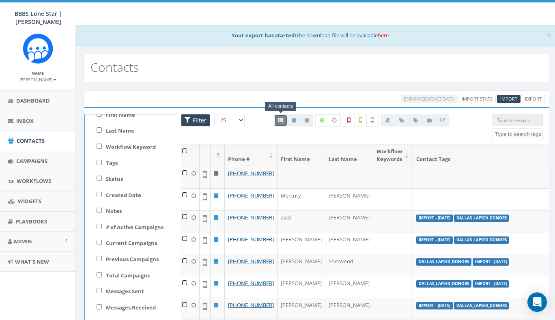
click at [176, 95] on div "Enrich Contact Data Import Stats Import Export" at bounding box center [316, 99] width 468 height 9
click at [280, 118] on div "All contacts" at bounding box center [293, 120] width 39 height 12
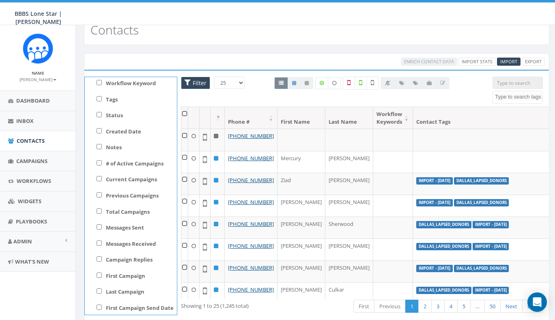
scroll to position [10, 0]
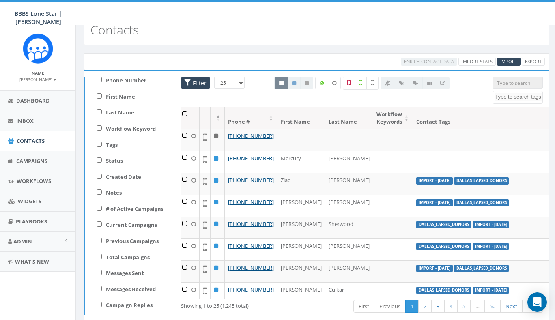
click at [100, 144] on input "Tags" at bounding box center [98, 143] width 5 height 5
checkbox input "true"
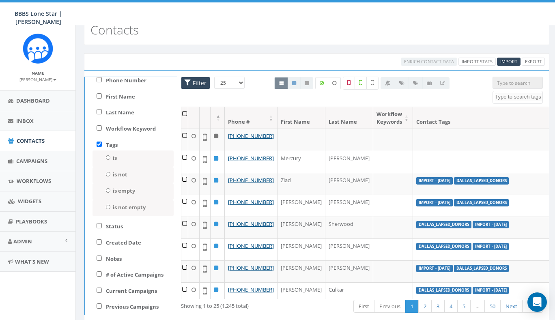
click at [107, 172] on input "is not" at bounding box center [107, 174] width 5 height 4
radio input "true"
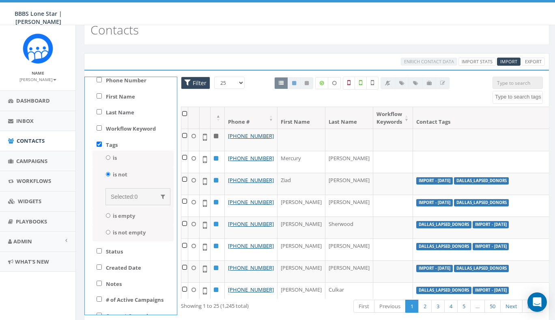
click at [124, 195] on span "Selected:" at bounding box center [123, 196] width 24 height 6
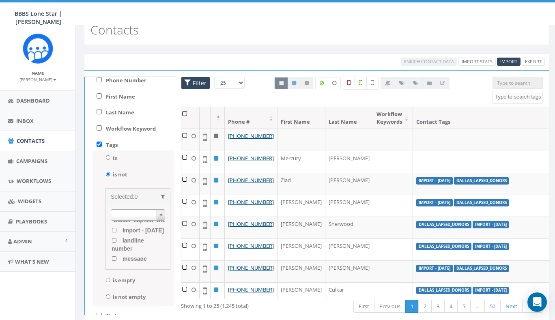
scroll to position [7, 0]
click at [129, 194] on span "Selected:" at bounding box center [123, 196] width 24 height 6
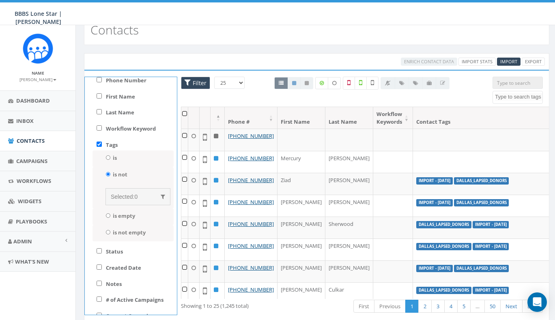
click at [108, 156] on input "is" at bounding box center [107, 157] width 5 height 4
radio input "true"
click at [131, 180] on span "Selected:" at bounding box center [123, 180] width 24 height 6
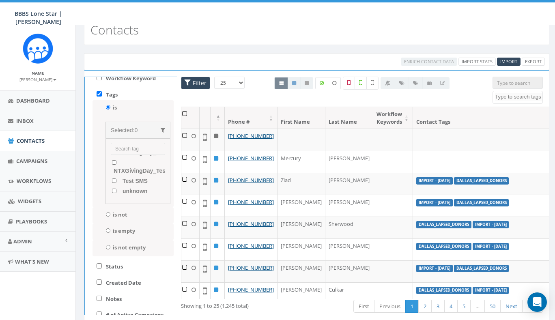
scroll to position [73, 0]
click at [114, 157] on input "NTXGivingDay_2024_Donors" at bounding box center [113, 154] width 5 height 4
checkbox input "true"
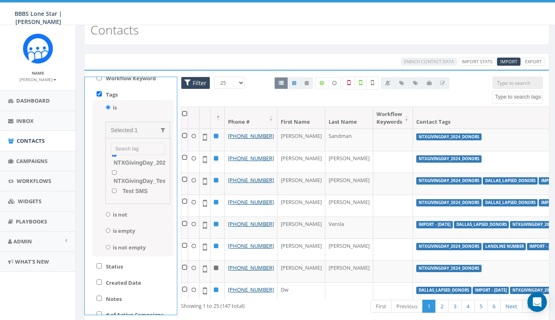
click at [257, 87] on div "All 0 contact(s) on current page All 1245 contact(s) filtered Deselect all 1245…" at bounding box center [361, 92] width 249 height 30
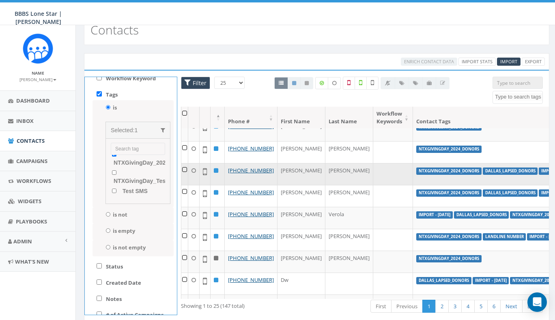
scroll to position [14, 0]
